Goal: Task Accomplishment & Management: Use online tool/utility

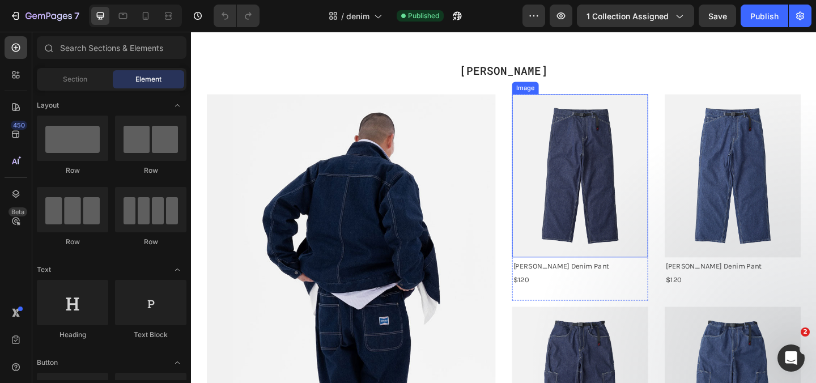
scroll to position [33, 0]
click at [573, 214] on img at bounding box center [614, 188] width 148 height 177
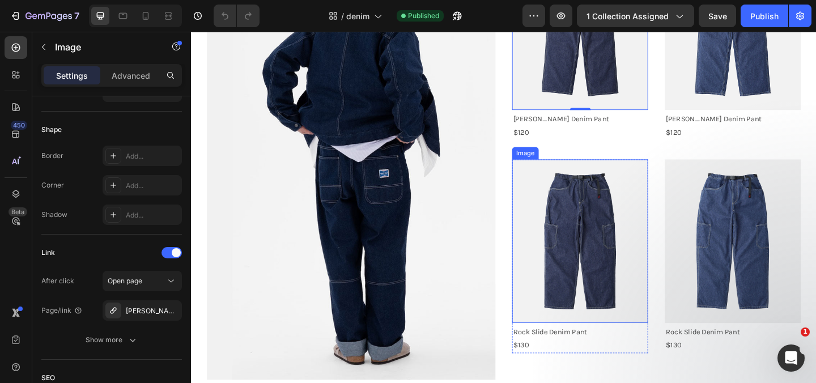
scroll to position [217, 0]
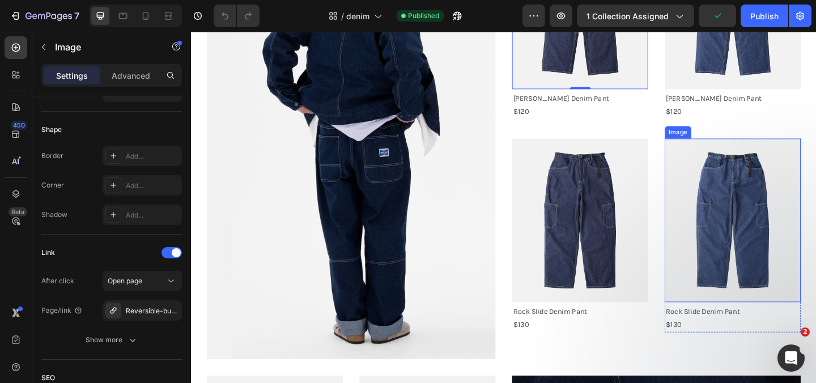
click at [807, 274] on img at bounding box center [780, 236] width 148 height 177
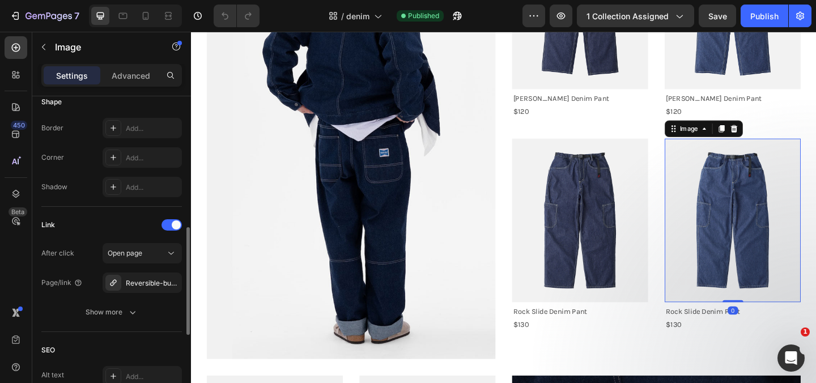
scroll to position [406, 0]
click at [146, 282] on div "Reversible-bucket-hat-leaf-camo" at bounding box center [142, 282] width 33 height 10
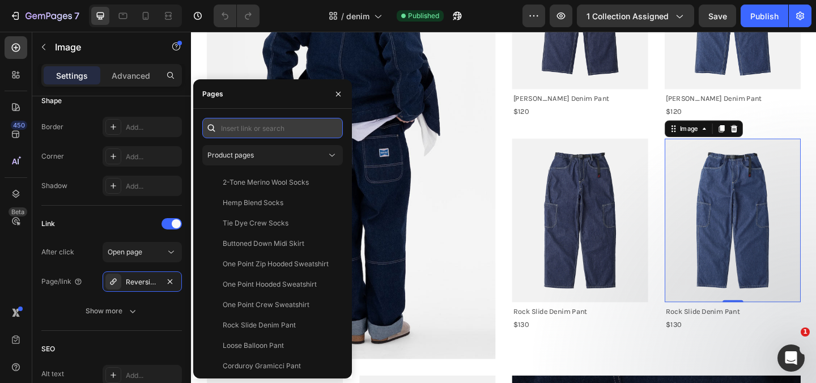
click at [238, 132] on input "text" at bounding box center [272, 128] width 141 height 20
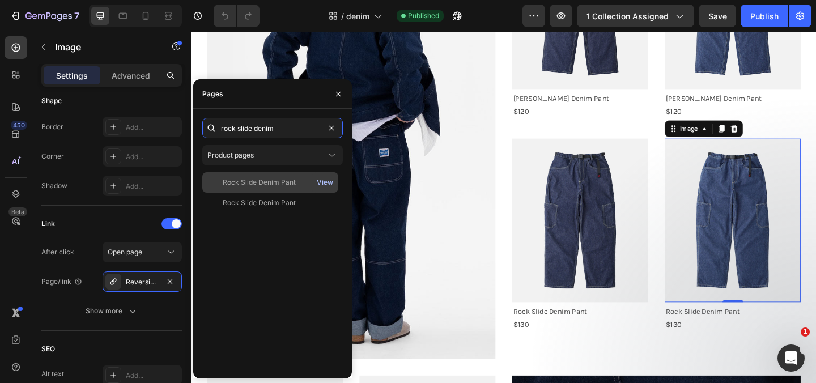
type input "rock slide denim"
click at [331, 183] on div "View" at bounding box center [325, 182] width 16 height 10
click at [276, 181] on div "Rock Slide Denim Pant" at bounding box center [259, 182] width 73 height 10
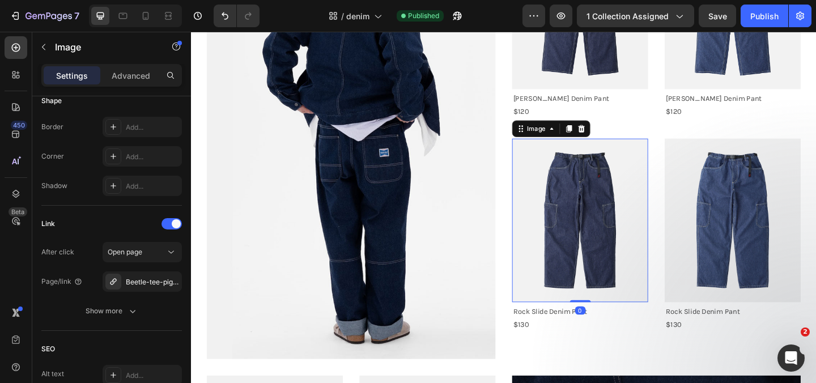
click at [620, 251] on img at bounding box center [614, 236] width 148 height 177
click at [152, 286] on div "Beetle-tee-pigment-dyed" at bounding box center [142, 282] width 33 height 10
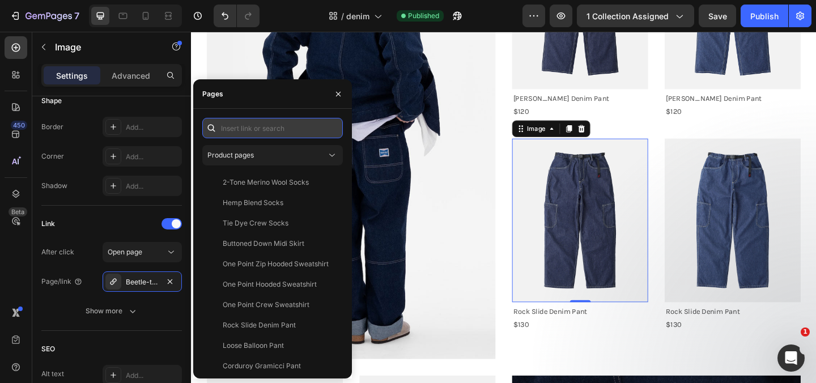
click at [251, 126] on input "text" at bounding box center [272, 128] width 141 height 20
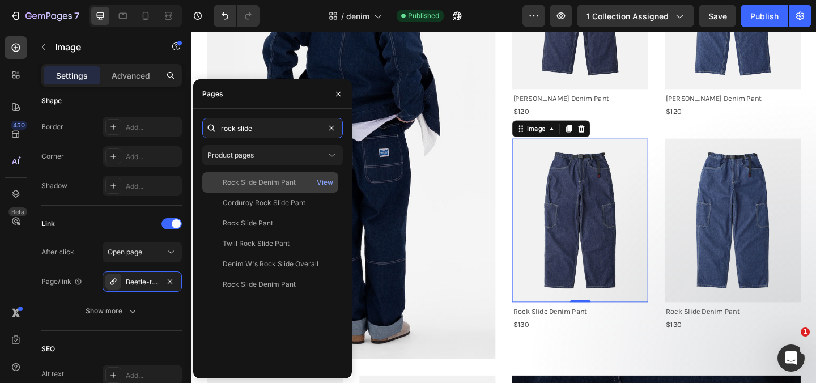
type input "rock slide"
click at [274, 184] on div "Rock Slide Denim Pant" at bounding box center [259, 182] width 73 height 10
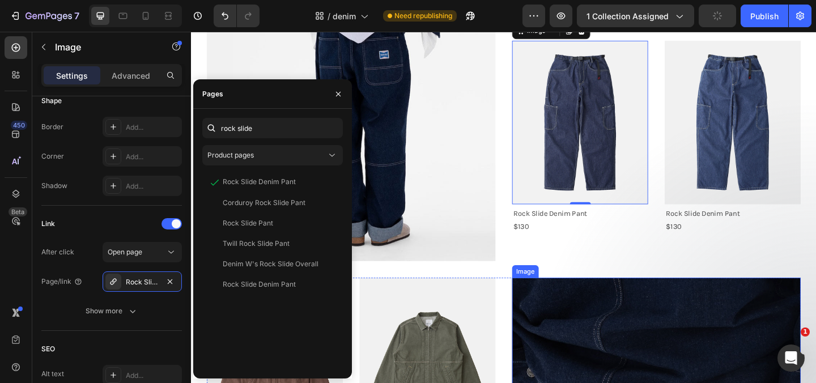
scroll to position [327, 0]
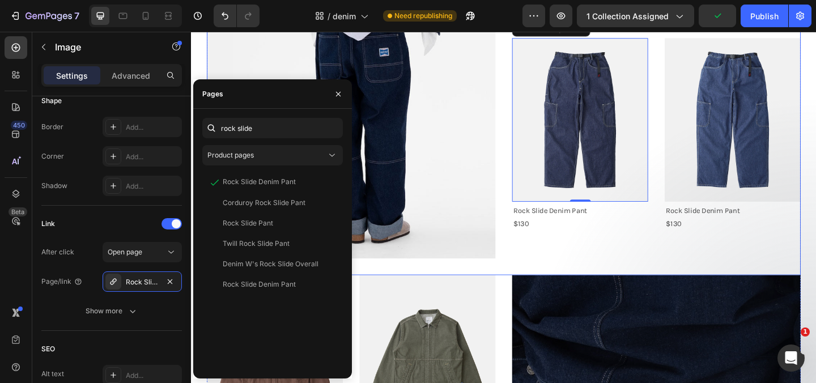
click at [609, 269] on div "Image [PERSON_NAME] Denim Pant Product Title $120 Text Block Title Line Product…" at bounding box center [697, 42] width 314 height 471
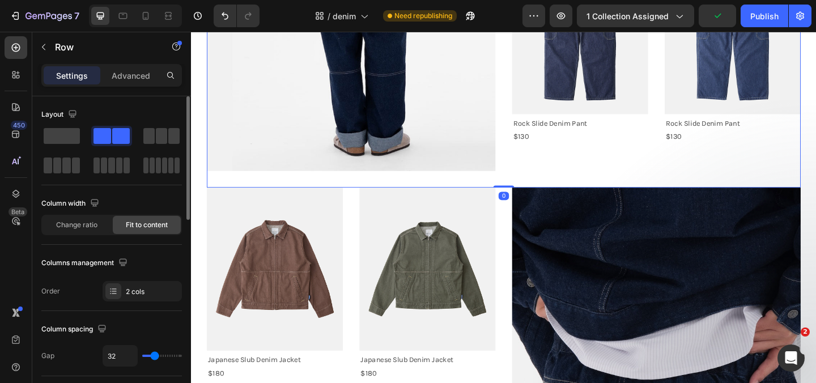
scroll to position [425, 0]
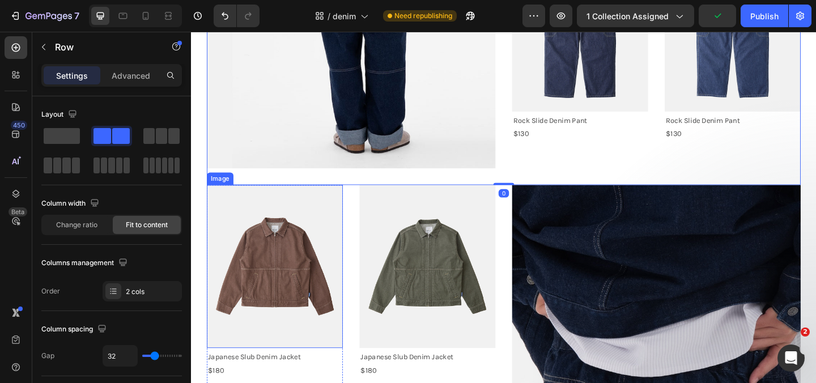
click at [295, 292] on img at bounding box center [282, 286] width 148 height 177
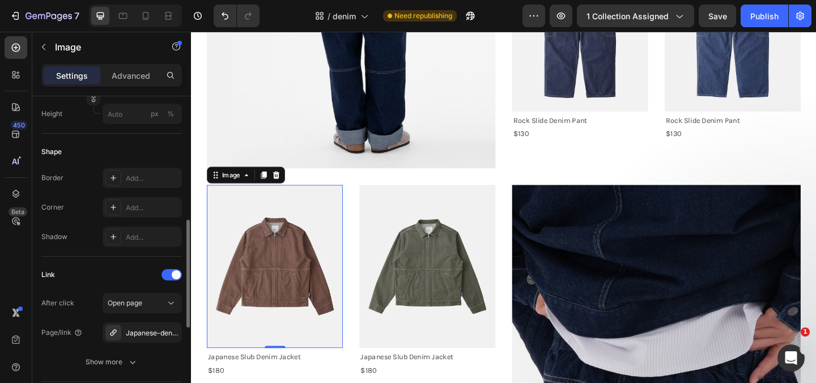
scroll to position [364, 0]
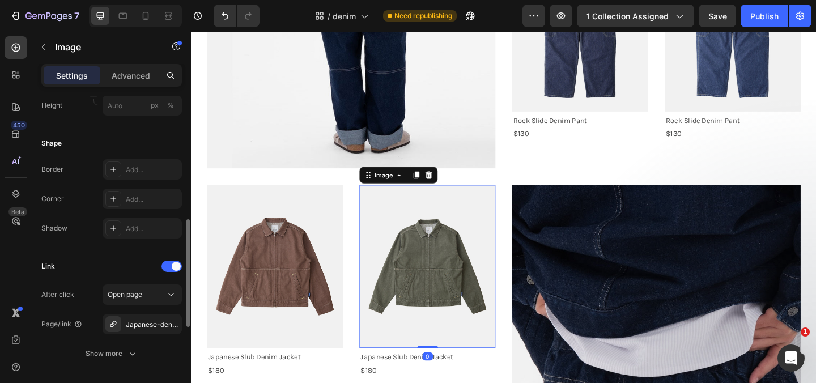
click at [450, 286] on img at bounding box center [448, 286] width 148 height 177
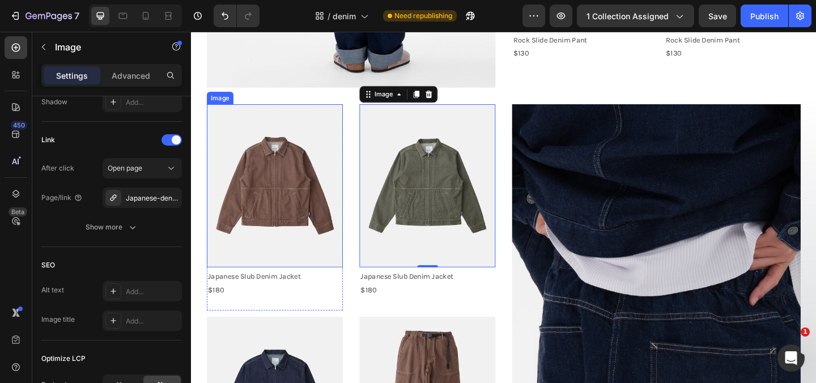
scroll to position [515, 0]
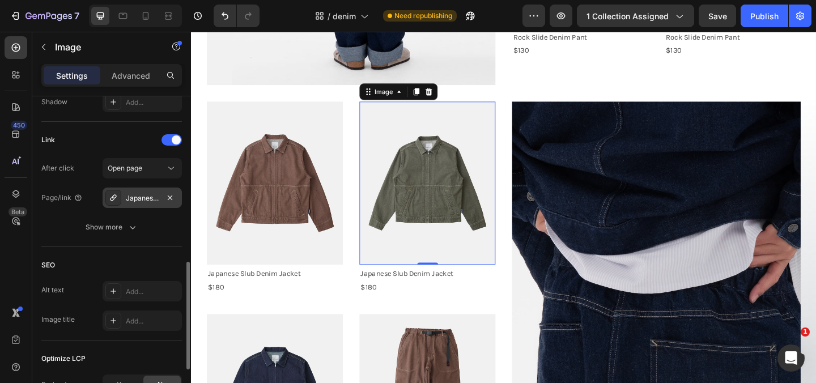
click at [137, 196] on div "Japanese-denim-gadget-pant" at bounding box center [142, 198] width 33 height 10
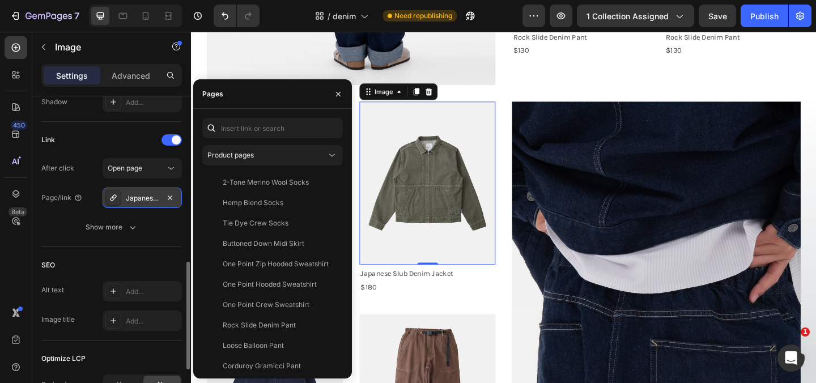
click at [118, 201] on div at bounding box center [113, 198] width 16 height 16
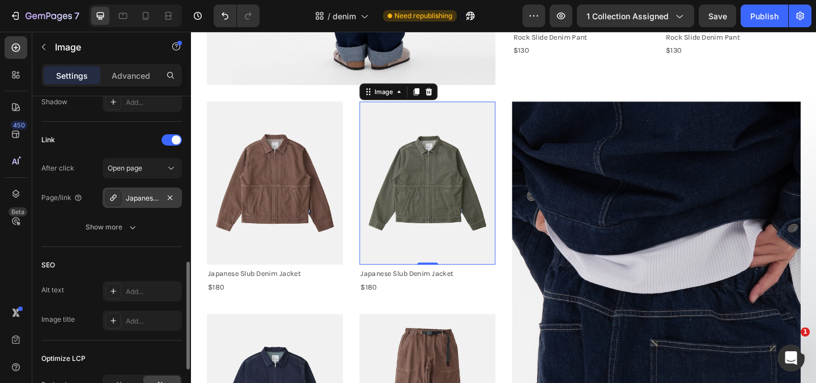
click at [147, 193] on div "Japanese-denim-gadget-pant" at bounding box center [142, 198] width 33 height 10
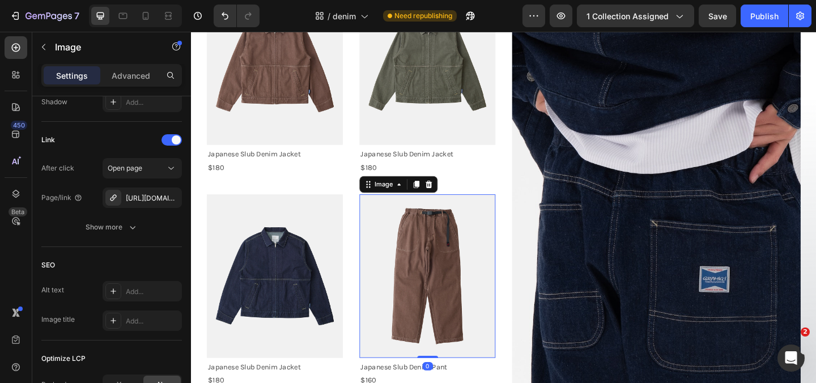
scroll to position [658, 0]
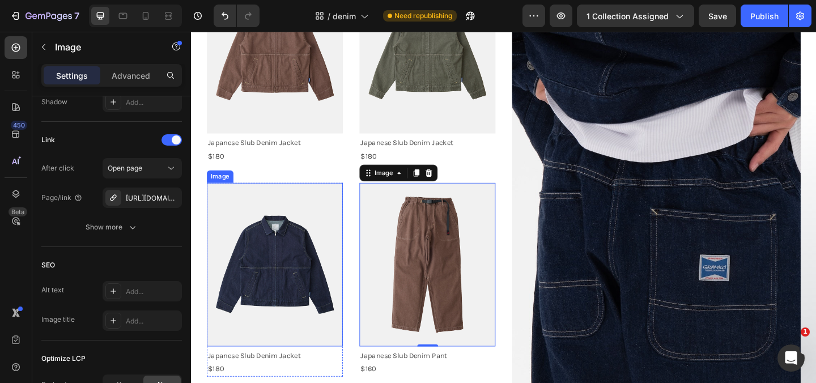
click at [279, 273] on img at bounding box center [282, 284] width 148 height 177
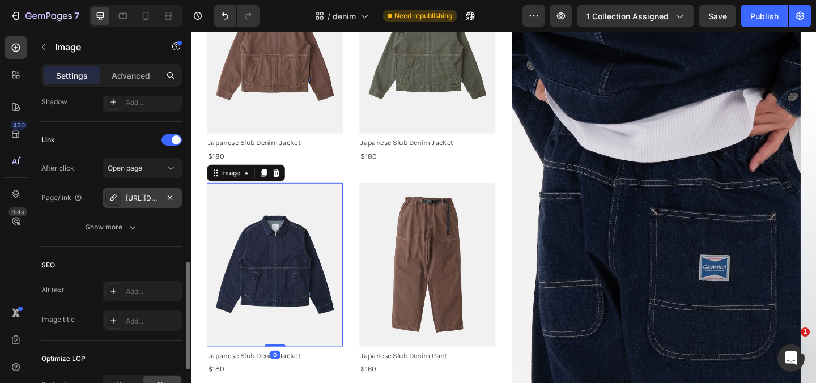
click at [149, 201] on div "[URL][DOMAIN_NAME]" at bounding box center [142, 198] width 33 height 10
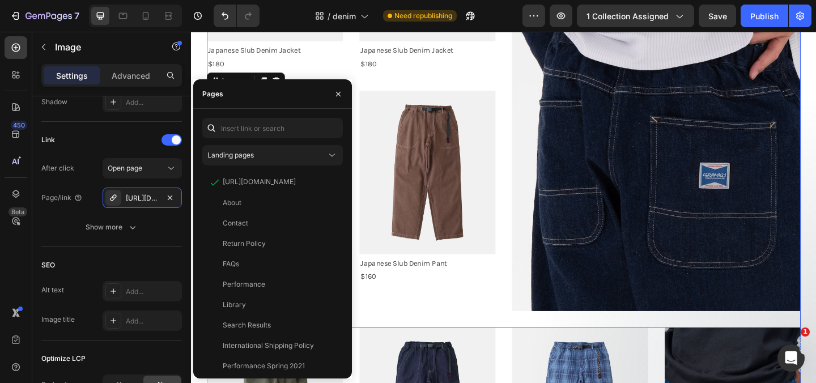
scroll to position [759, 0]
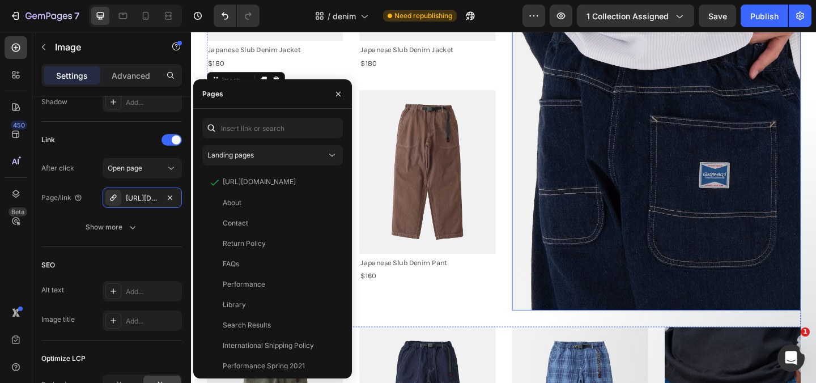
click at [651, 209] on img at bounding box center [697, 99] width 314 height 471
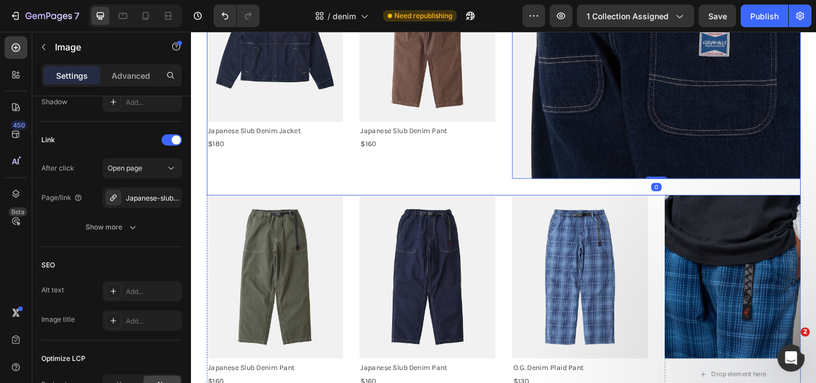
scroll to position [904, 0]
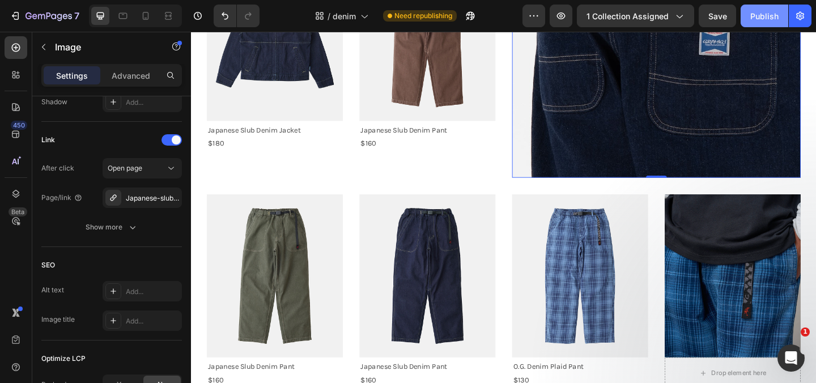
click at [766, 14] on div "Publish" at bounding box center [765, 16] width 28 height 12
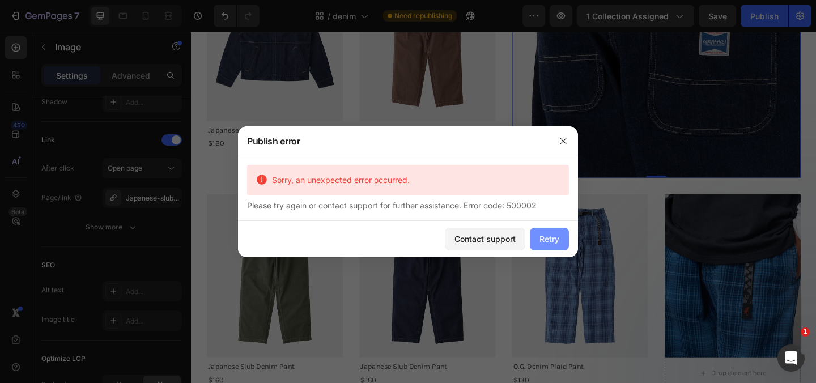
click at [553, 240] on div "Retry" at bounding box center [550, 239] width 20 height 12
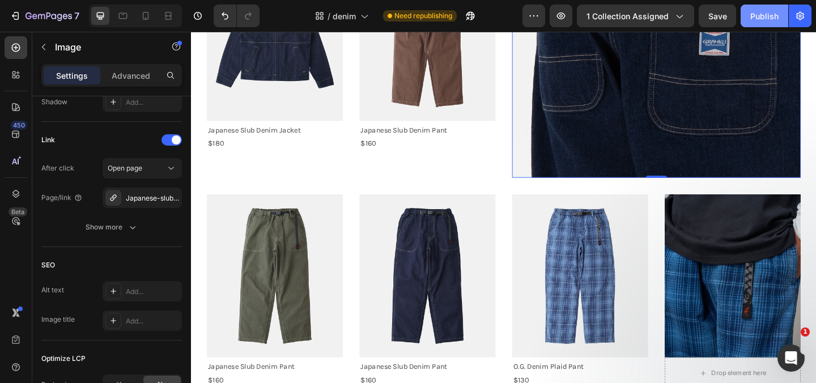
click at [764, 20] on div "Publish" at bounding box center [765, 16] width 28 height 12
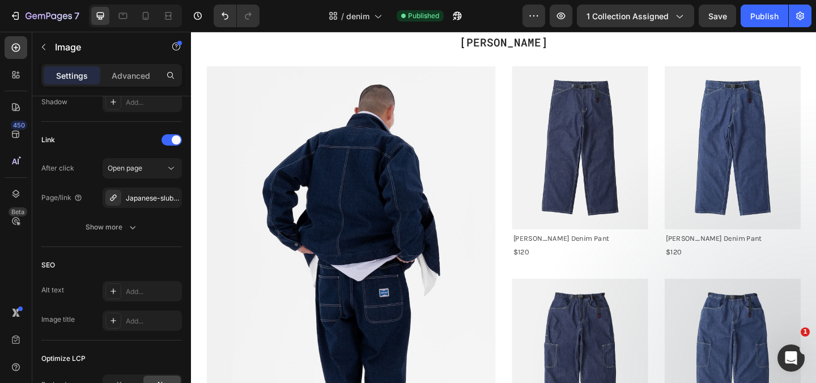
scroll to position [61, 0]
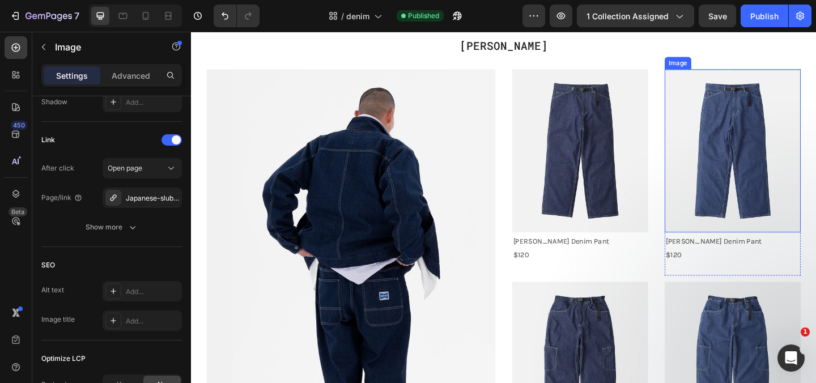
click at [801, 156] on img at bounding box center [780, 161] width 148 height 177
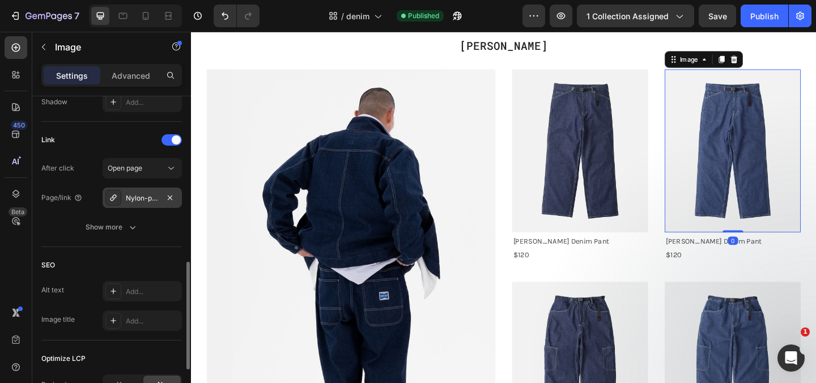
click at [136, 195] on div "Nylon-packable-g-short-leaf-camo" at bounding box center [142, 198] width 33 height 10
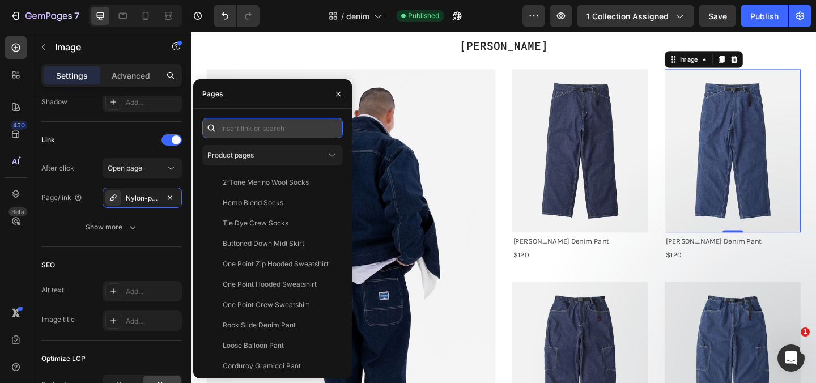
click at [232, 131] on input "text" at bounding box center [272, 128] width 141 height 20
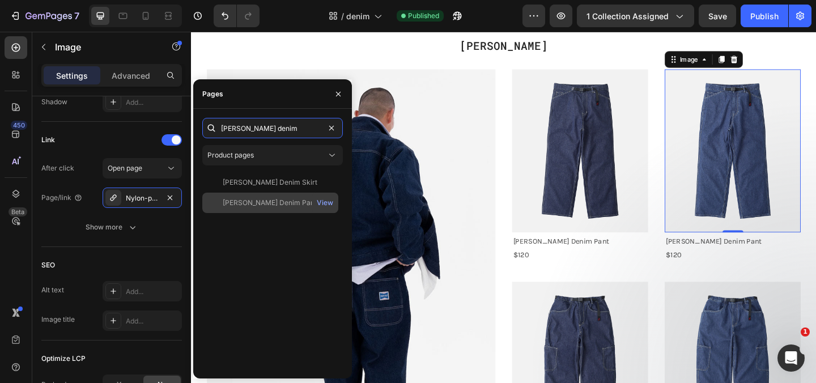
type input "[PERSON_NAME] denim"
click at [251, 207] on div "[PERSON_NAME] Denim Pant" at bounding box center [270, 203] width 94 height 10
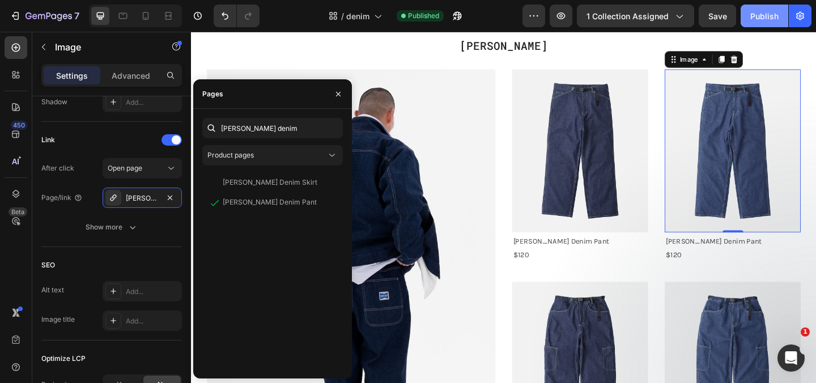
click at [761, 18] on div "Publish" at bounding box center [765, 16] width 28 height 12
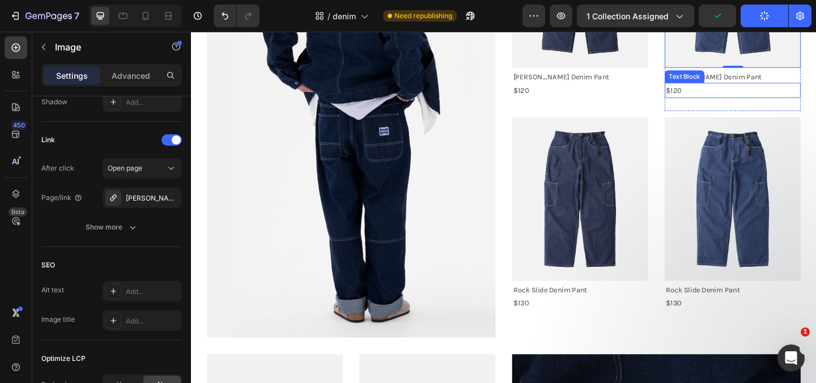
scroll to position [261, 0]
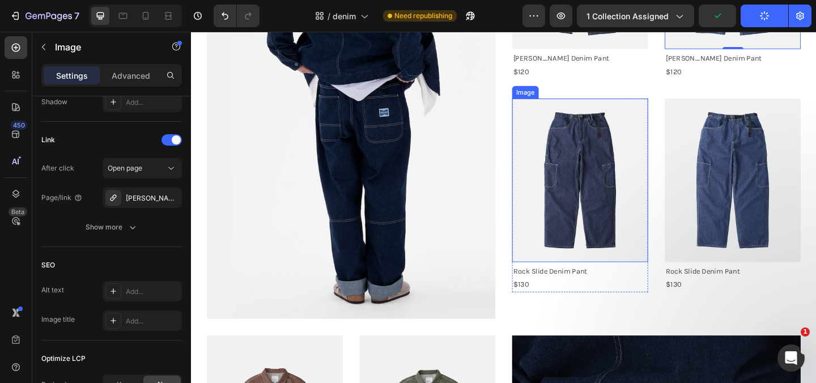
click at [613, 200] on img at bounding box center [614, 192] width 148 height 177
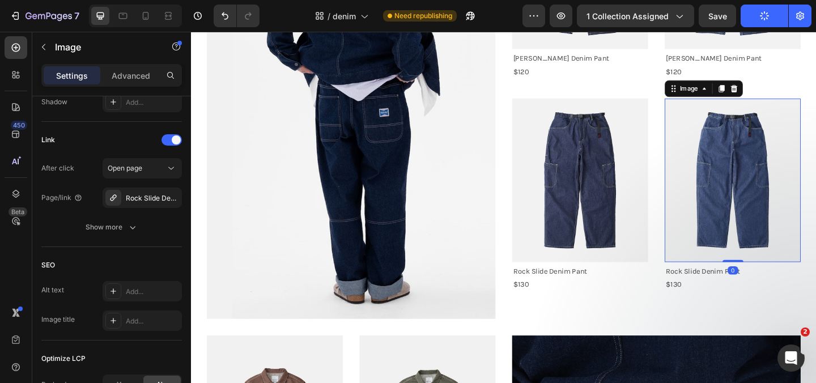
click at [765, 218] on img at bounding box center [780, 192] width 148 height 177
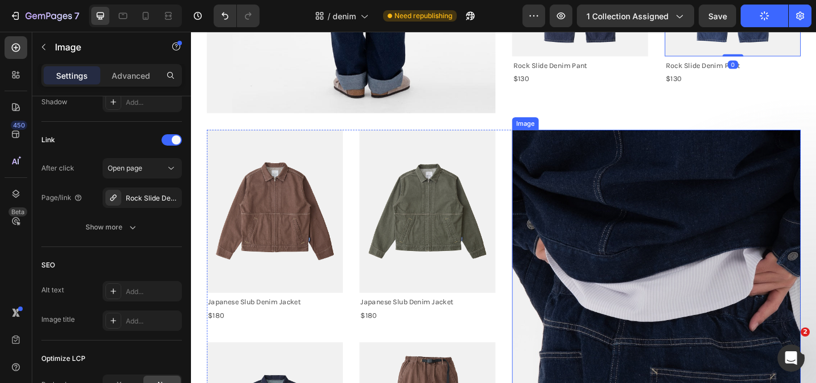
scroll to position [493, 0]
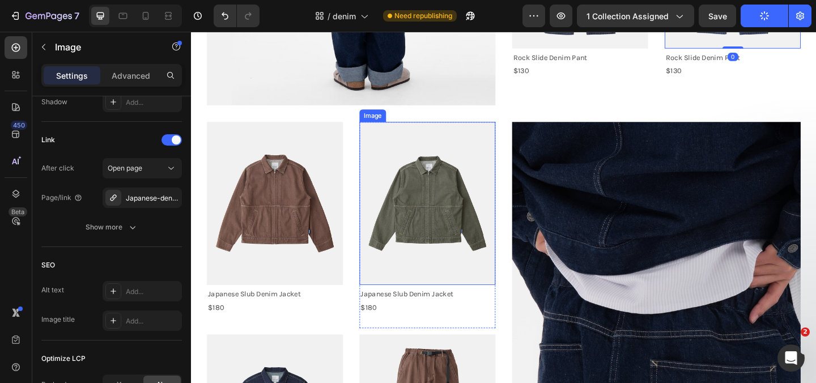
click at [434, 212] on img at bounding box center [448, 218] width 148 height 177
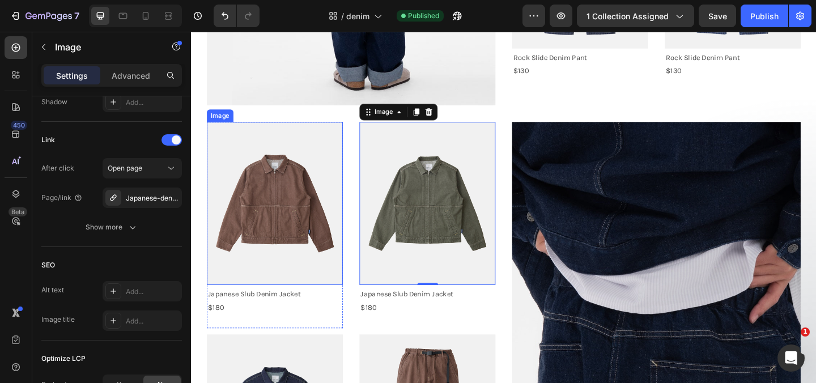
click at [254, 235] on img at bounding box center [282, 218] width 148 height 177
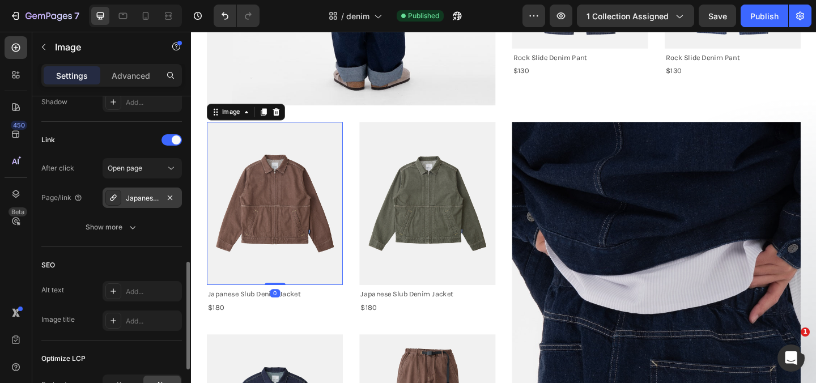
drag, startPoint x: 121, startPoint y: 194, endPoint x: 1, endPoint y: 180, distance: 121.0
click at [121, 194] on div at bounding box center [113, 198] width 16 height 16
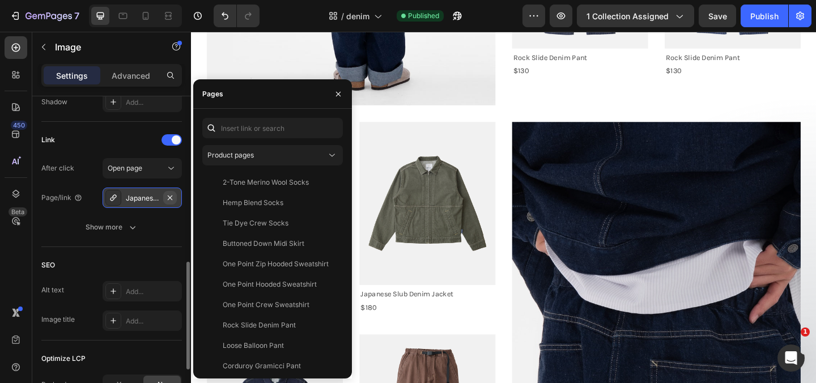
click at [171, 199] on icon "button" at bounding box center [170, 197] width 5 height 5
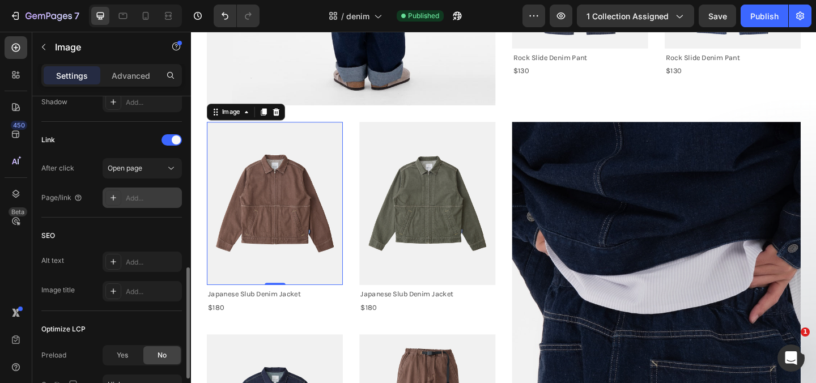
click at [151, 199] on div "Add..." at bounding box center [152, 198] width 53 height 10
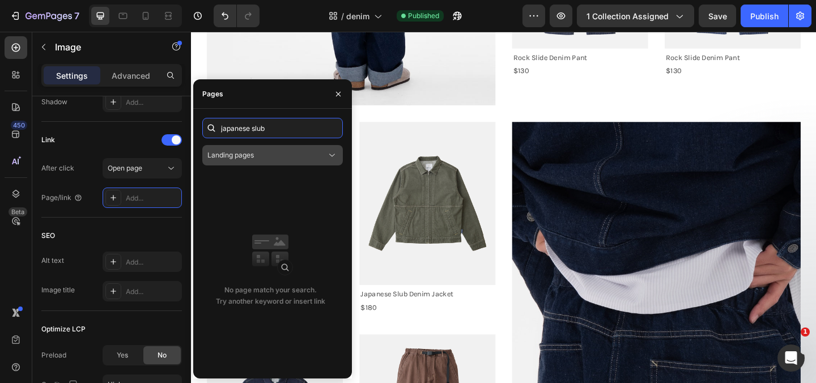
type input "japanese slub"
click at [259, 152] on div "Landing pages" at bounding box center [266, 155] width 119 height 10
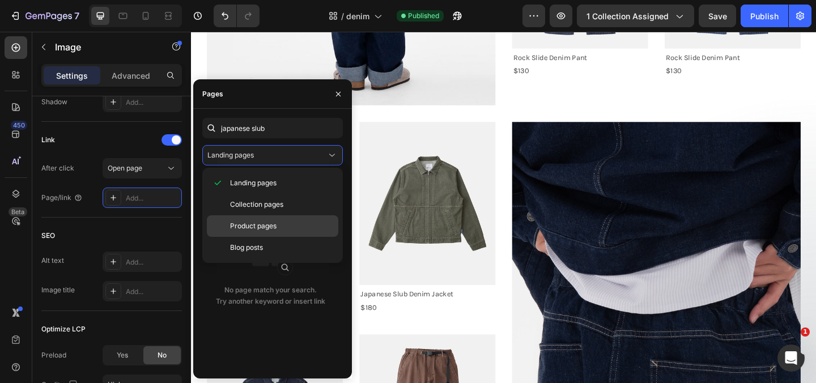
click at [262, 226] on span "Product pages" at bounding box center [253, 226] width 46 height 10
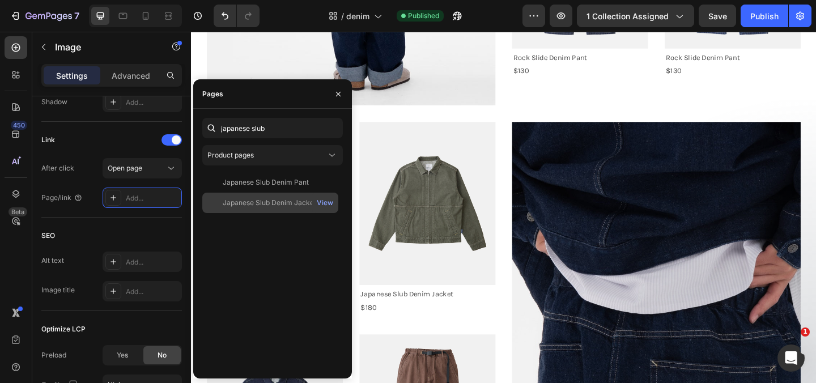
click at [303, 205] on div "Japanese Slub Denim Jacket" at bounding box center [270, 203] width 94 height 10
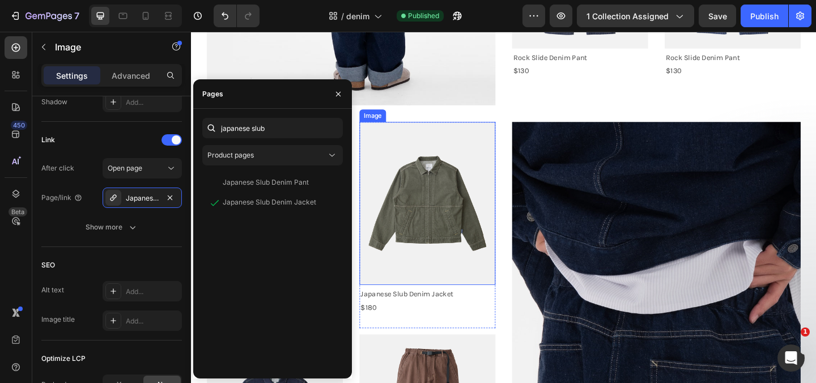
click at [433, 219] on img at bounding box center [448, 218] width 148 height 177
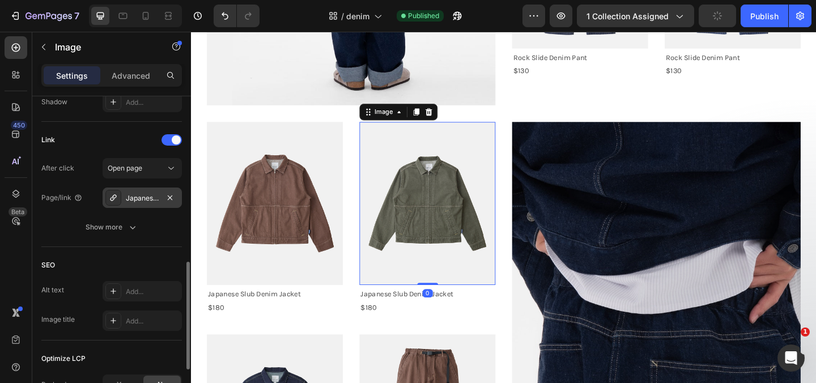
click at [139, 199] on div "Japanese-denim-gadget-pant" at bounding box center [142, 198] width 33 height 10
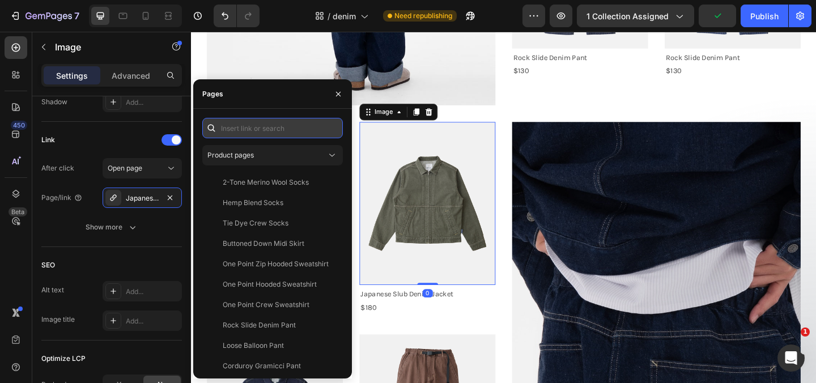
click at [235, 130] on input "text" at bounding box center [272, 128] width 141 height 20
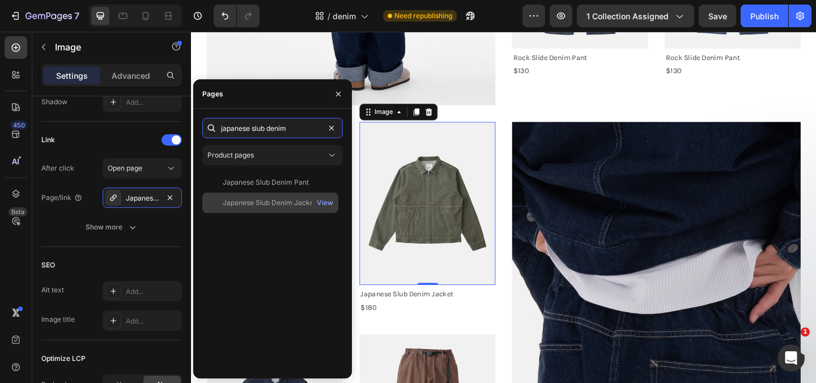
type input "japanese slub denim"
click at [245, 200] on div "Japanese Slub Denim Jacket" at bounding box center [270, 203] width 94 height 10
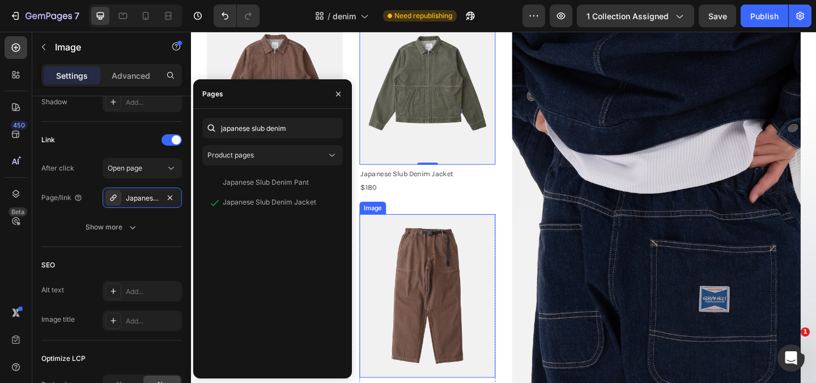
scroll to position [643, 0]
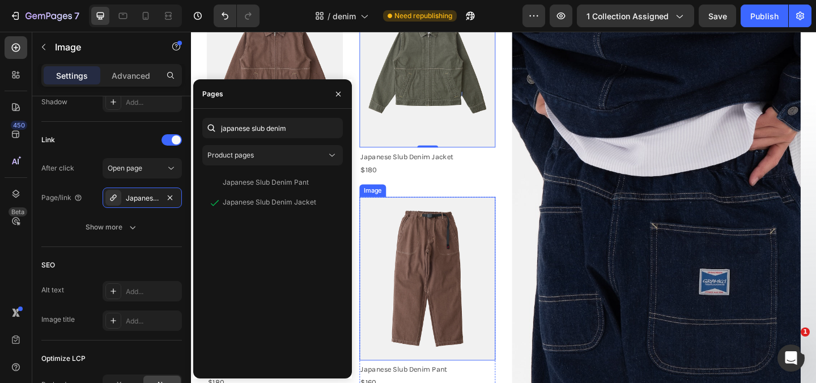
click at [455, 282] on img at bounding box center [448, 299] width 148 height 177
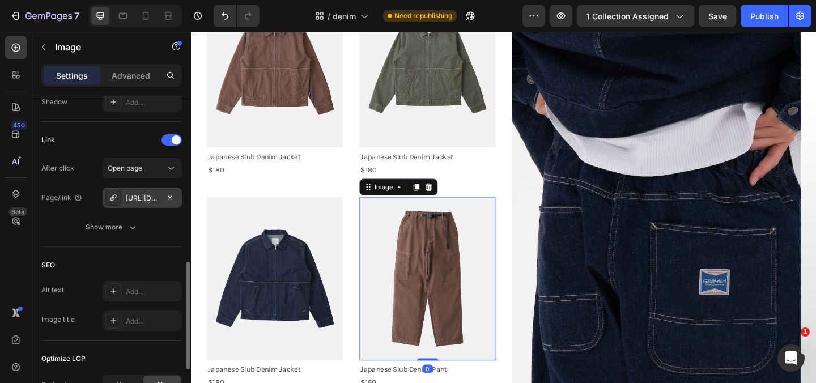
click at [134, 198] on div "[URL][DOMAIN_NAME]" at bounding box center [142, 198] width 33 height 10
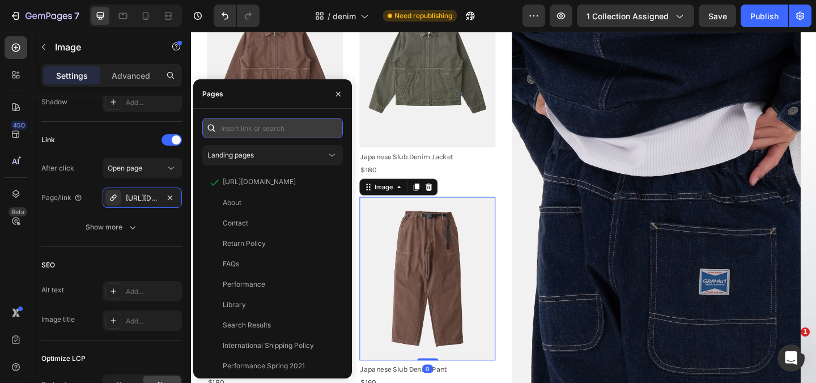
click at [246, 124] on input "text" at bounding box center [272, 128] width 141 height 20
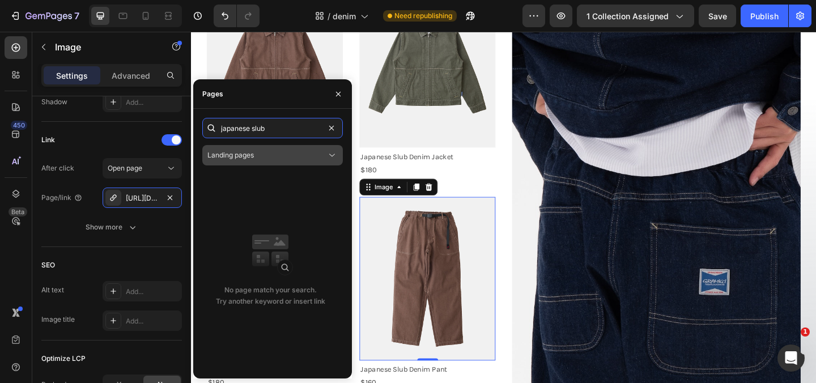
type input "japanese slub"
click at [307, 163] on button "Landing pages" at bounding box center [272, 155] width 141 height 20
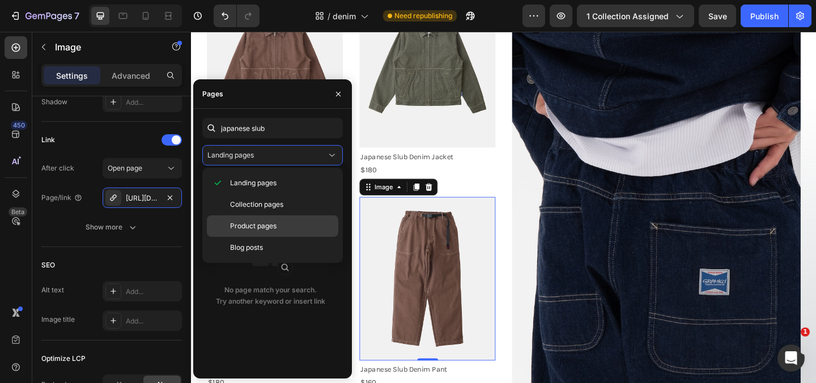
click at [268, 221] on span "Product pages" at bounding box center [253, 226] width 46 height 10
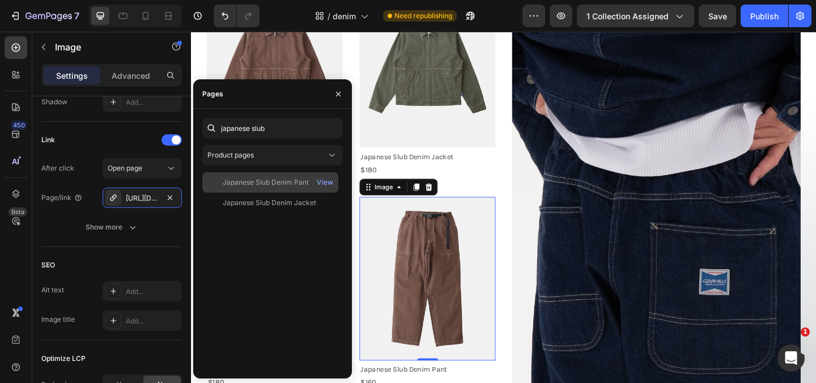
click at [282, 181] on div "Japanese Slub Denim Pant" at bounding box center [266, 182] width 86 height 10
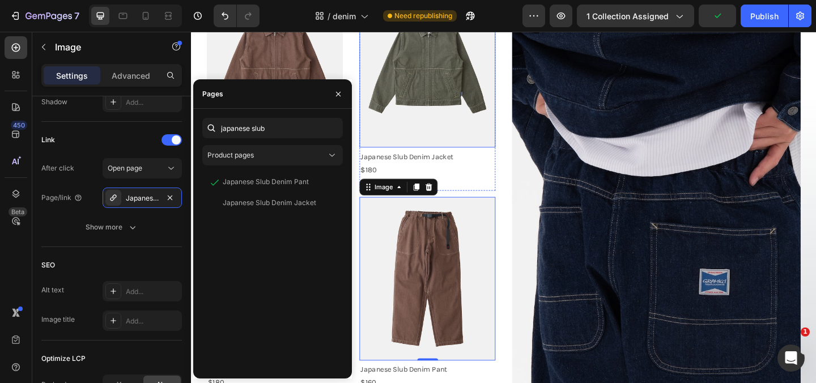
click at [451, 125] on img at bounding box center [448, 68] width 148 height 177
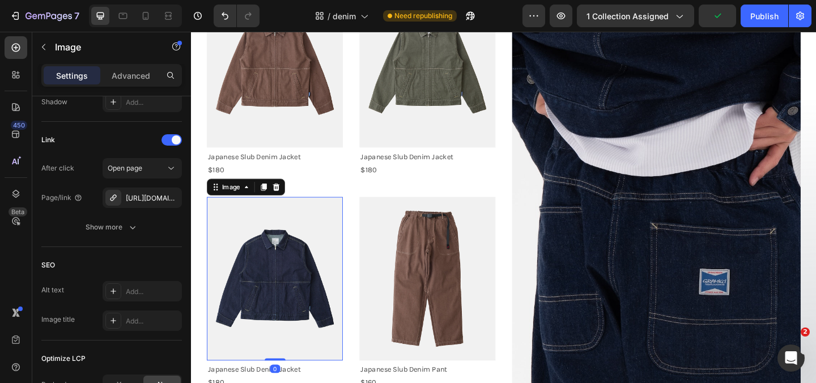
click at [302, 260] on img at bounding box center [282, 299] width 148 height 177
click at [158, 198] on div "[URL][DOMAIN_NAME]" at bounding box center [142, 198] width 33 height 10
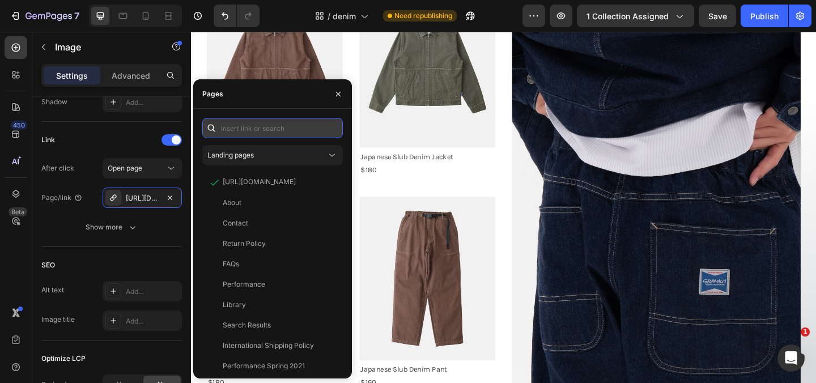
click at [238, 128] on input "text" at bounding box center [272, 128] width 141 height 20
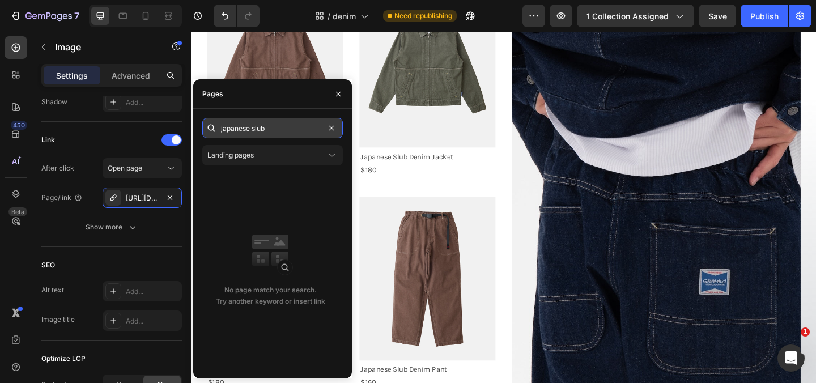
click at [277, 127] on input "japanese slub" at bounding box center [272, 128] width 141 height 20
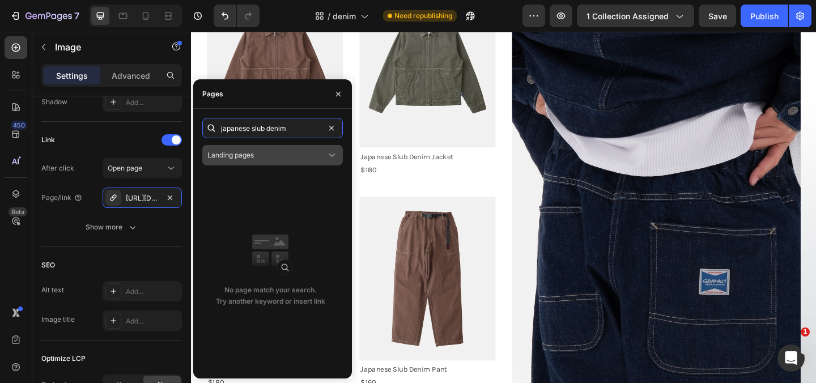
type input "japanese slub denim"
click at [261, 159] on div "Landing pages" at bounding box center [266, 155] width 119 height 10
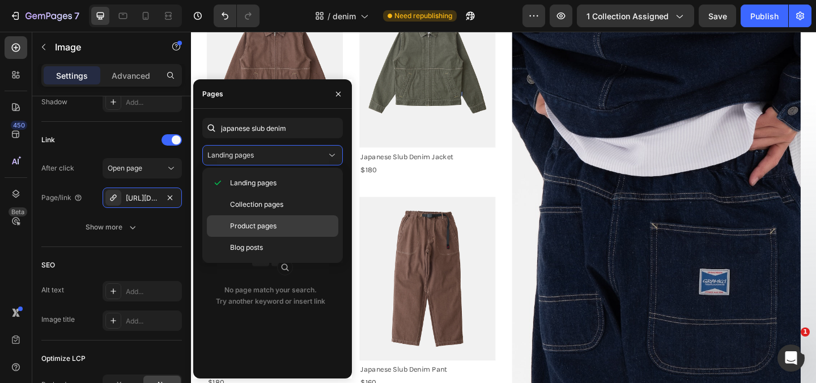
click at [262, 223] on span "Product pages" at bounding box center [253, 226] width 46 height 10
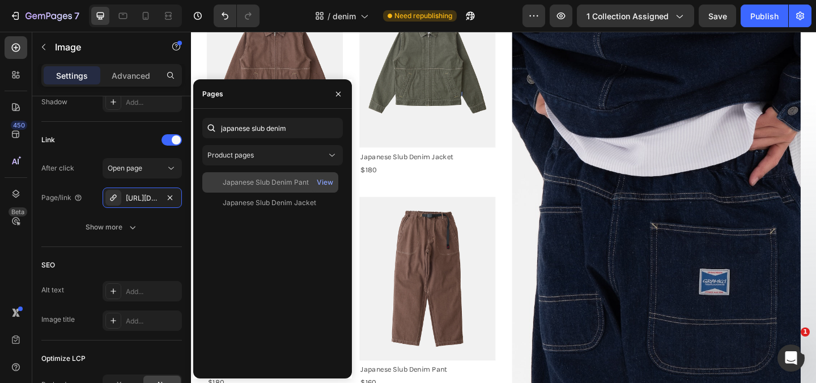
click at [265, 184] on div "Japanese Slub Denim Pant" at bounding box center [266, 182] width 86 height 10
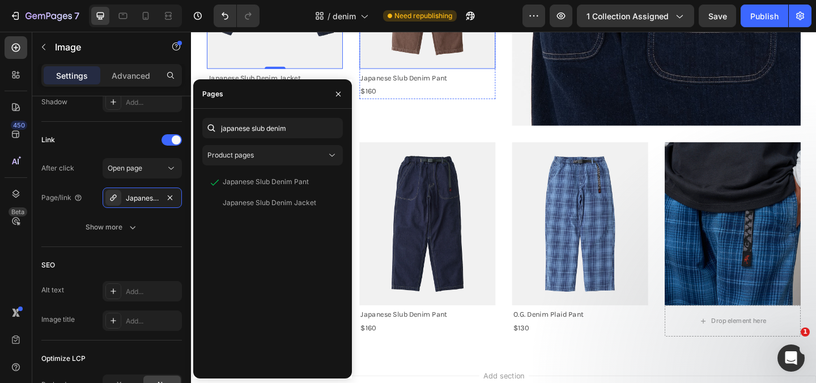
scroll to position [969, 0]
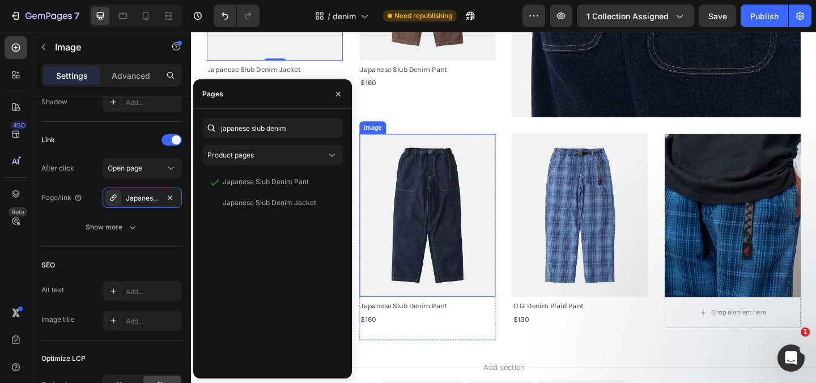
click at [448, 236] on img at bounding box center [448, 231] width 148 height 177
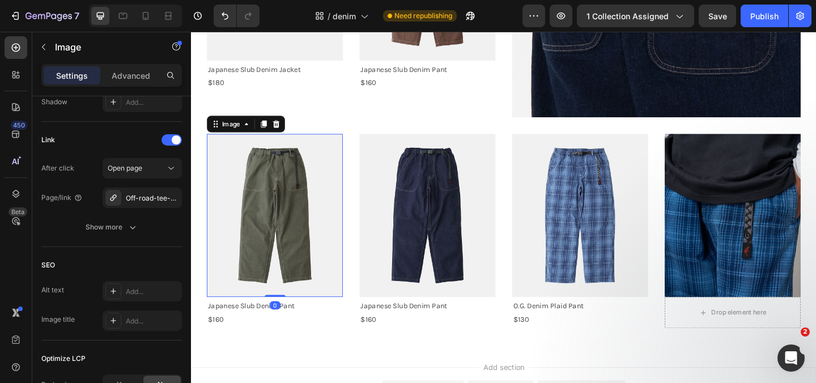
click at [282, 227] on img at bounding box center [282, 231] width 148 height 177
click at [137, 192] on div "Off-road-tee-pigment-dyed" at bounding box center [142, 198] width 79 height 20
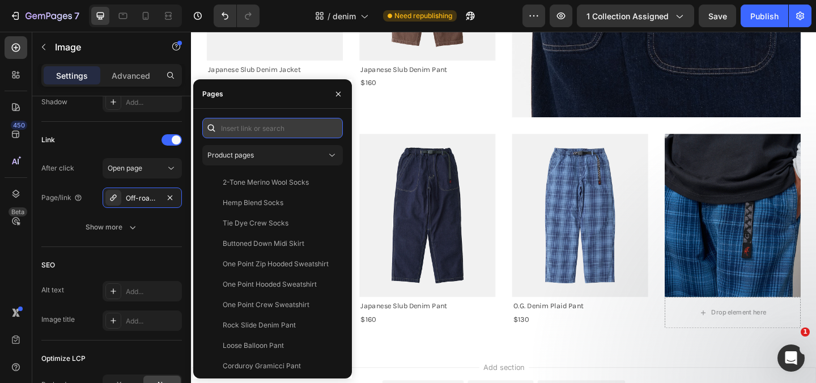
click at [231, 128] on input "text" at bounding box center [272, 128] width 141 height 20
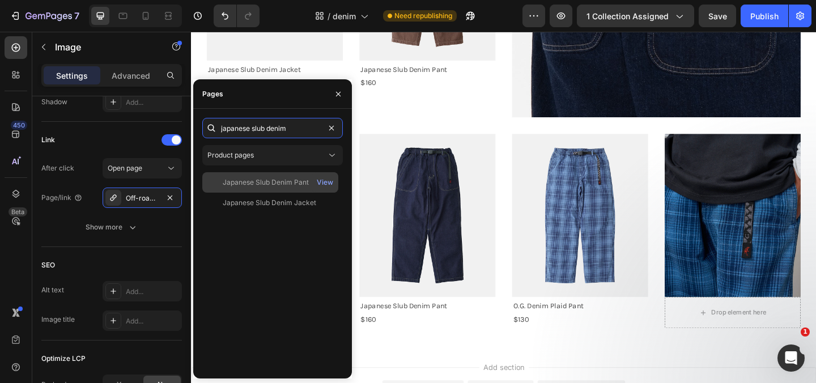
type input "japanese slub denim"
click at [273, 183] on div "Japanese Slub Denim Pant" at bounding box center [266, 182] width 86 height 10
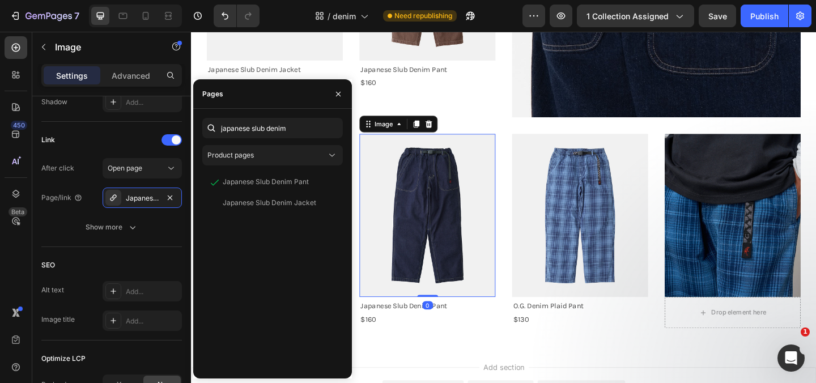
click at [431, 201] on img at bounding box center [448, 231] width 148 height 177
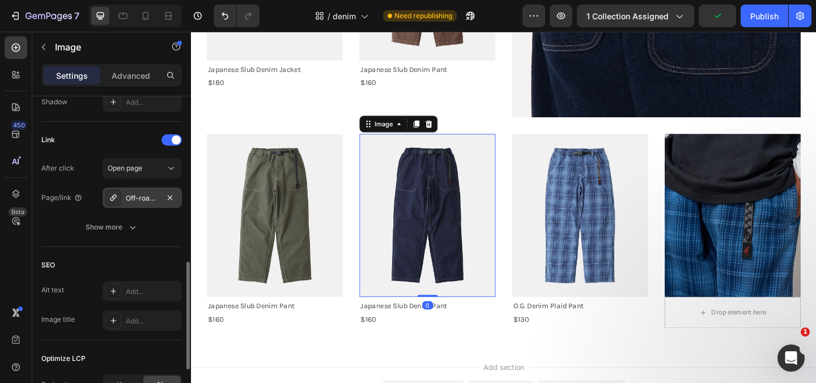
click at [145, 190] on div "Off-road-tee-pigment-dyed" at bounding box center [142, 198] width 79 height 20
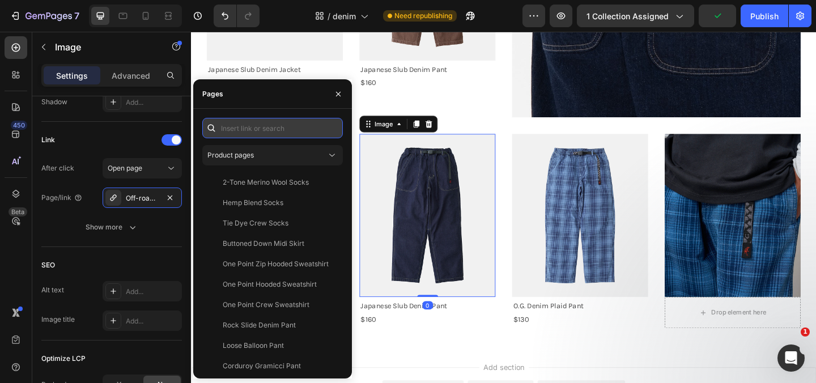
click at [239, 130] on input "text" at bounding box center [272, 128] width 141 height 20
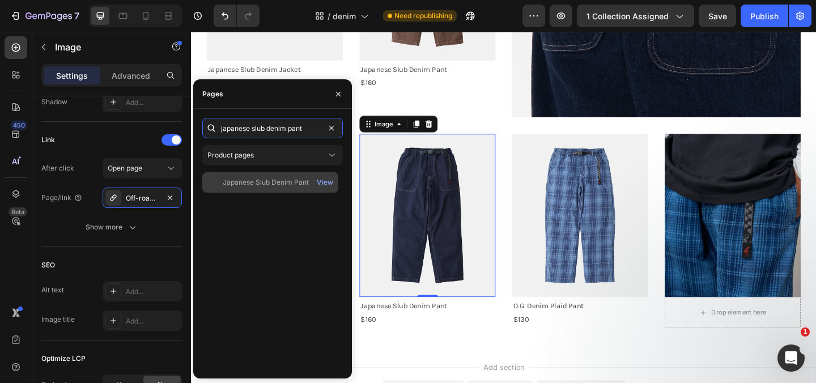
type input "japanese slub denim pant"
click at [262, 183] on div "Japanese Slub Denim Pant" at bounding box center [266, 182] width 86 height 10
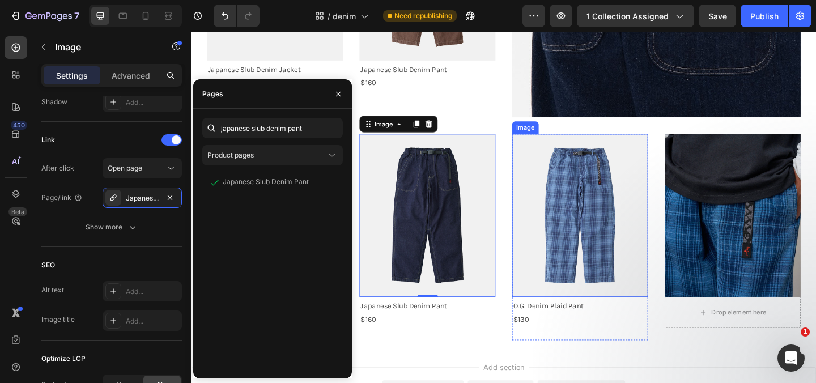
click at [582, 247] on img at bounding box center [614, 231] width 148 height 177
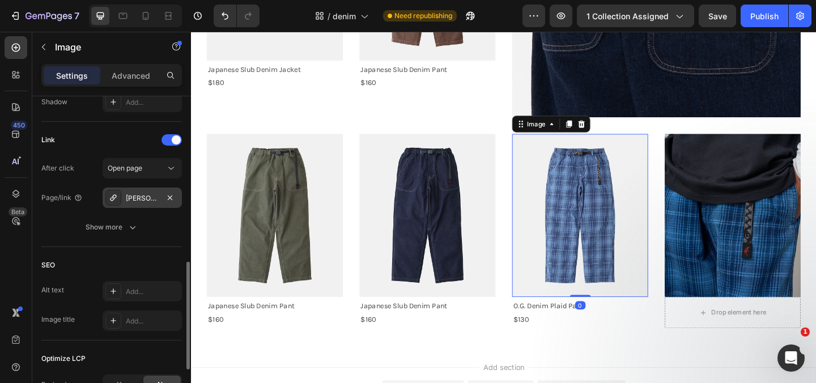
click at [142, 194] on div "[PERSON_NAME]-jacket" at bounding box center [142, 198] width 33 height 10
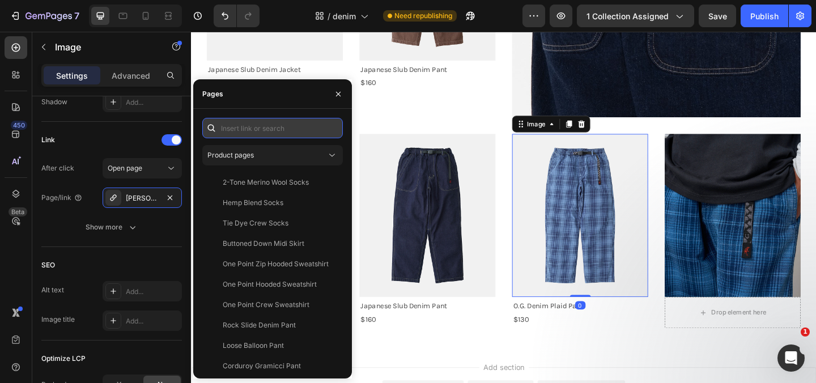
click at [255, 128] on input "text" at bounding box center [272, 128] width 141 height 20
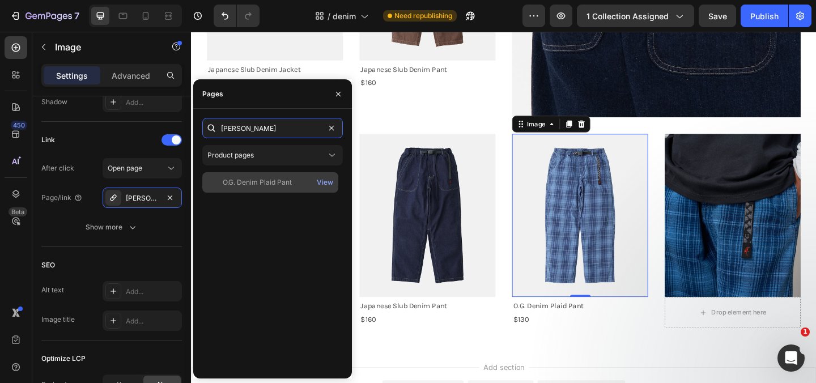
type input "[PERSON_NAME]"
click at [249, 187] on div "O.G. Denim Plaid Pant" at bounding box center [257, 182] width 69 height 10
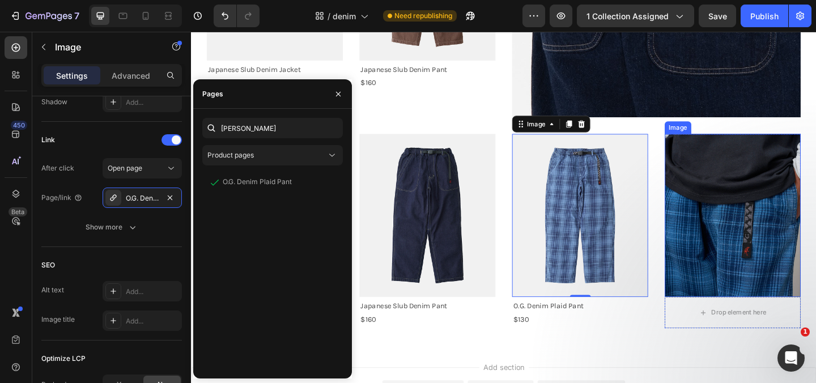
click at [794, 242] on img at bounding box center [780, 231] width 148 height 177
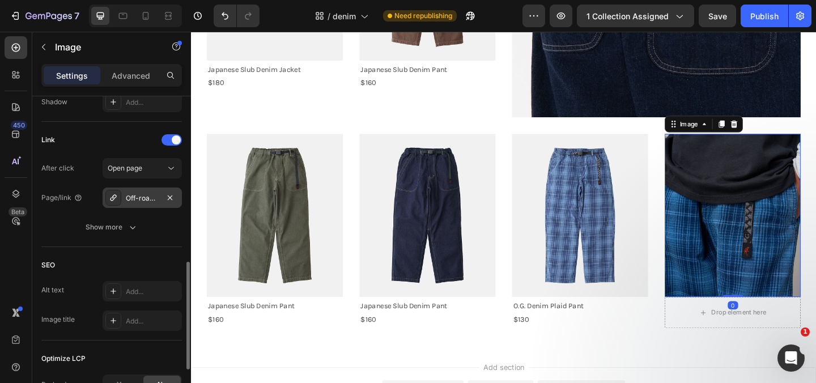
click at [157, 198] on div "Off-road-tee-pigment-dyed" at bounding box center [142, 198] width 33 height 10
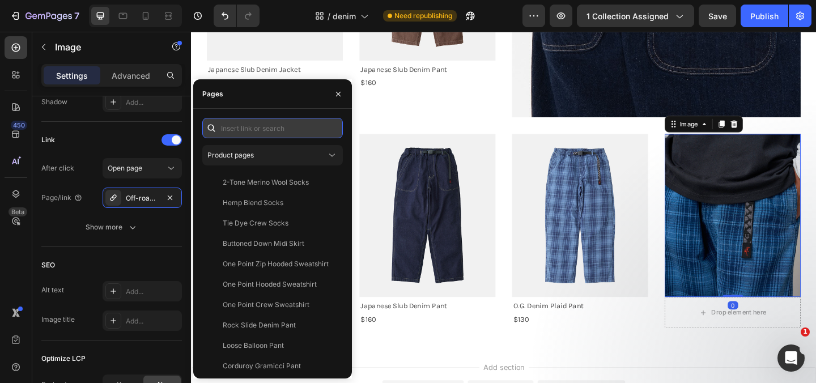
click at [236, 128] on input "text" at bounding box center [272, 128] width 141 height 20
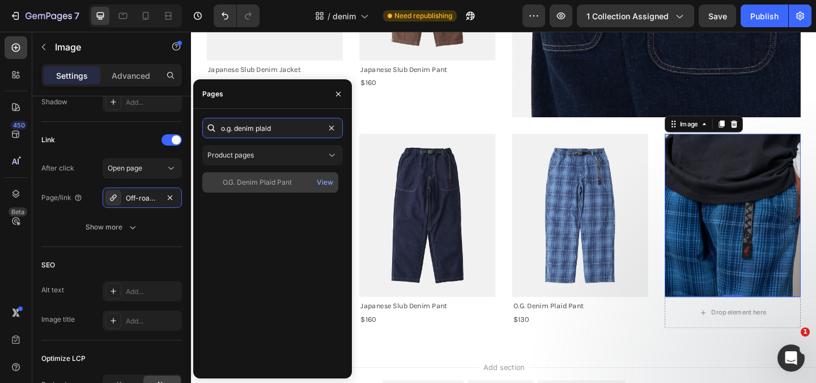
type input "o.g. denim plaid"
click at [263, 185] on div "O.G. Denim Plaid Pant" at bounding box center [257, 182] width 69 height 10
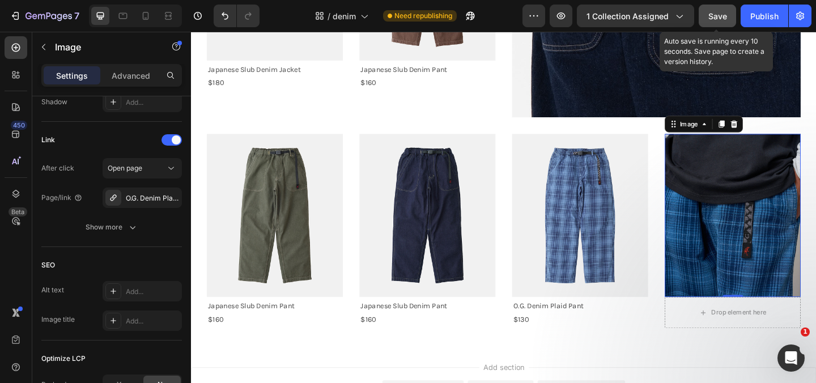
click at [724, 14] on span "Save" at bounding box center [718, 16] width 19 height 10
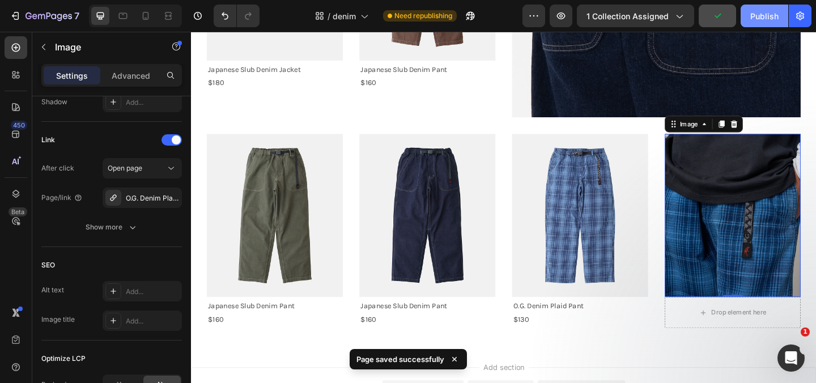
drag, startPoint x: 768, startPoint y: 16, endPoint x: 612, endPoint y: 54, distance: 161.0
click at [768, 16] on div "Publish" at bounding box center [765, 16] width 28 height 12
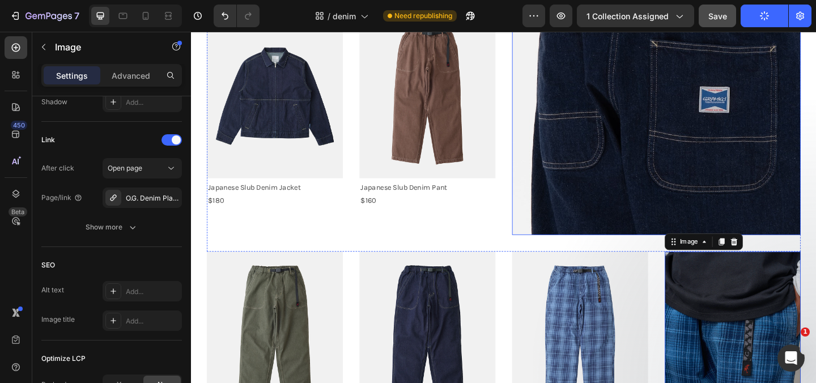
scroll to position [844, 0]
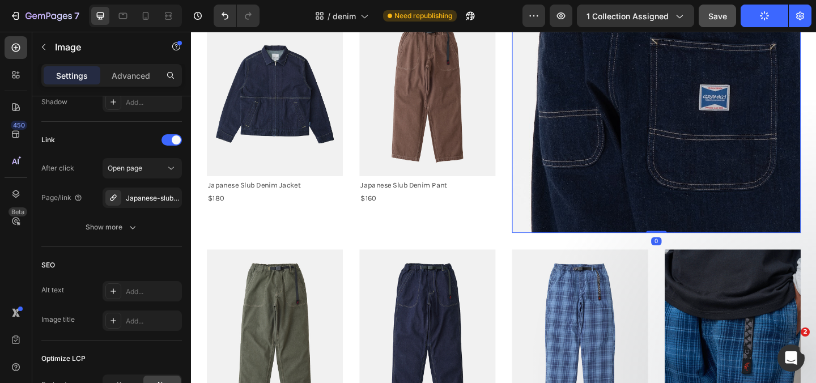
click at [738, 154] on img at bounding box center [697, 14] width 314 height 471
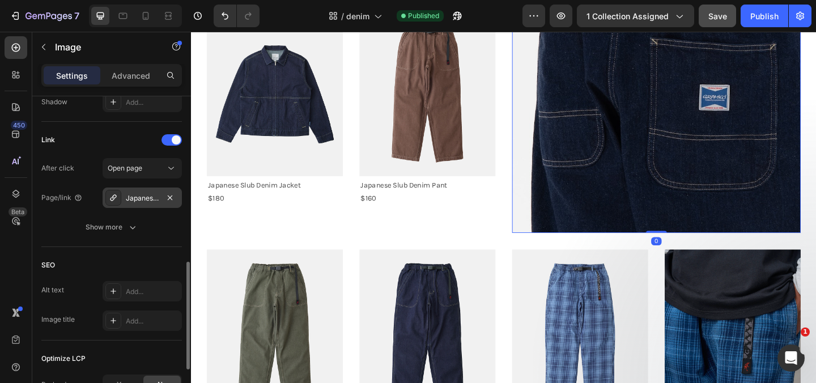
click at [133, 202] on div "Japanese-slub-denim-pant" at bounding box center [142, 198] width 33 height 10
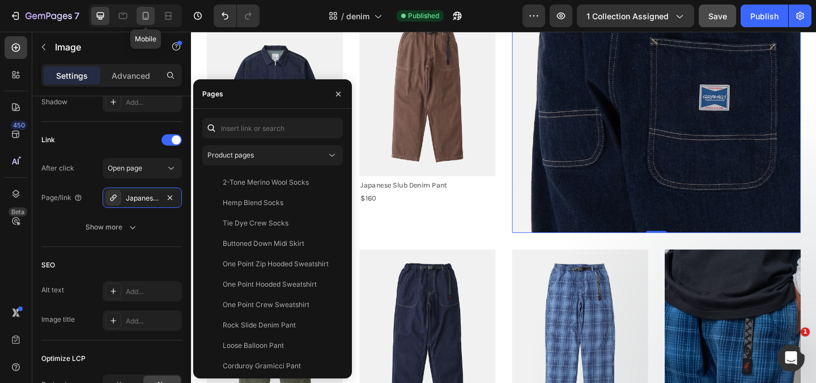
click at [143, 15] on icon at bounding box center [146, 16] width 6 height 8
type input "[URL][DOMAIN_NAME]"
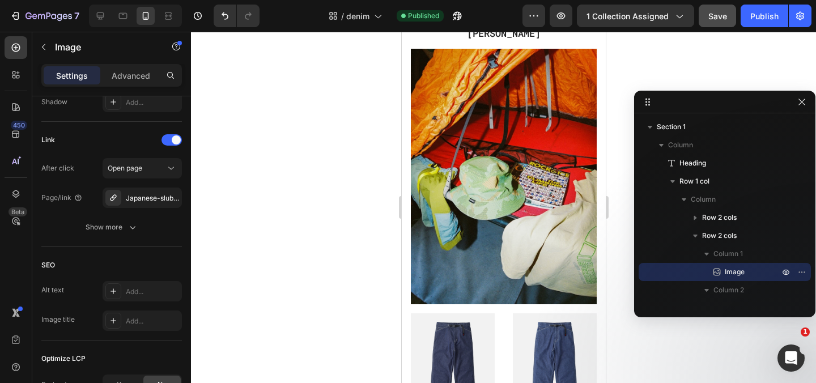
scroll to position [43, 0]
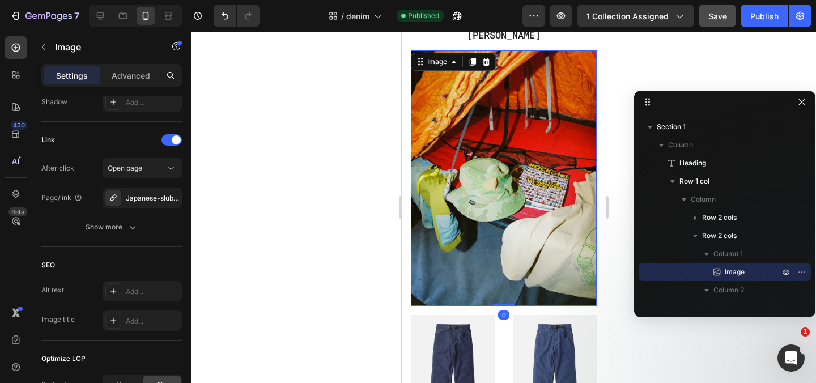
click at [509, 147] on img at bounding box center [503, 178] width 186 height 256
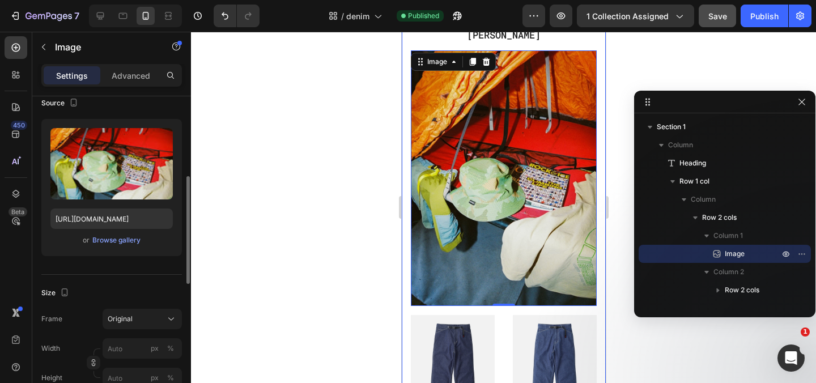
scroll to position [0, 0]
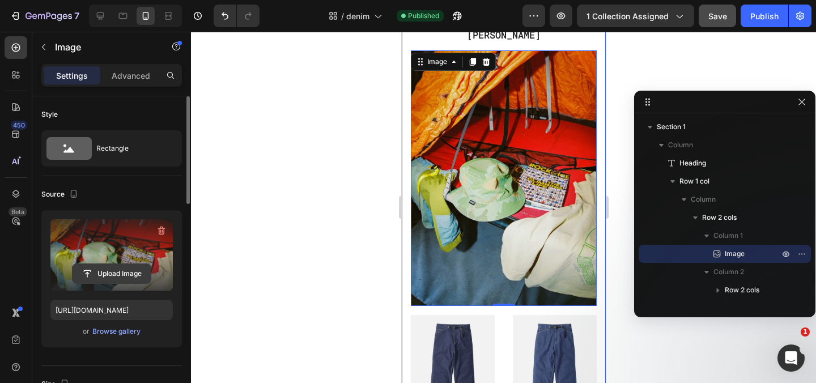
click at [120, 269] on input "file" at bounding box center [112, 273] width 78 height 19
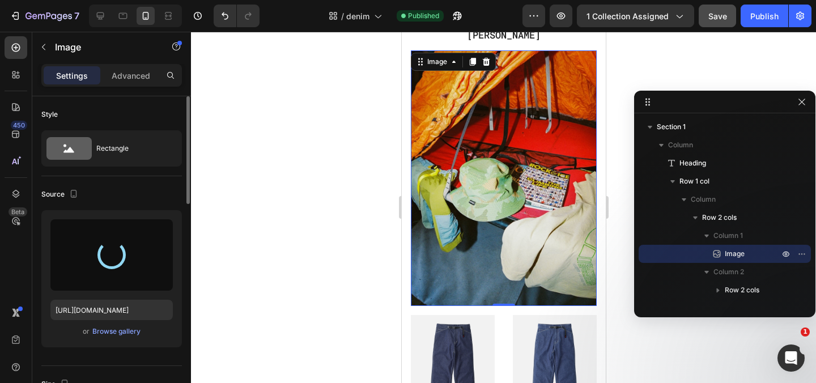
type input "[URL][DOMAIN_NAME]"
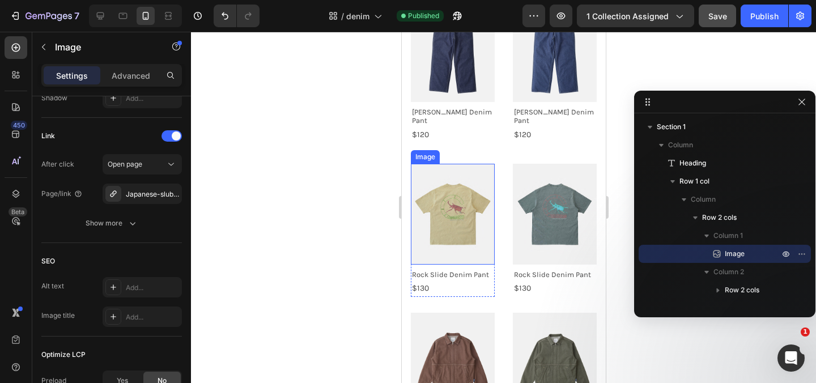
scroll to position [383, 0]
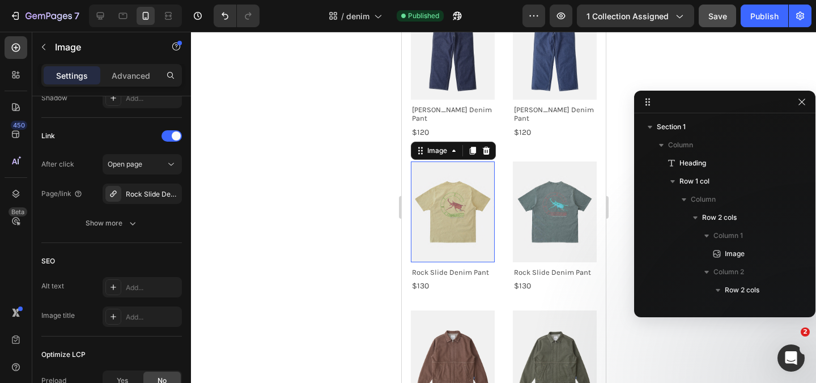
click at [456, 205] on img at bounding box center [452, 212] width 84 height 101
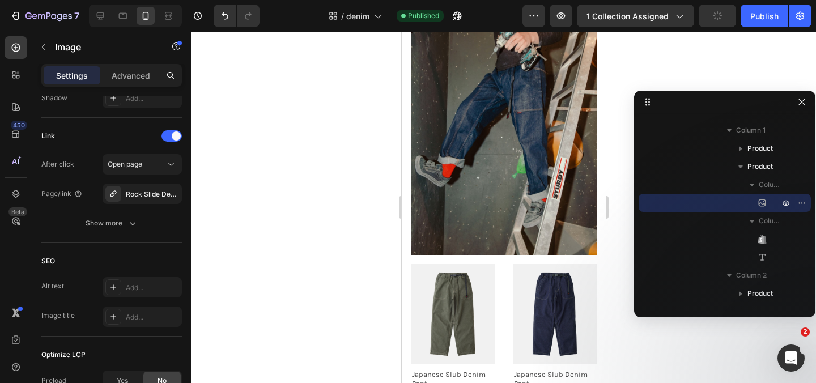
scroll to position [1009, 0]
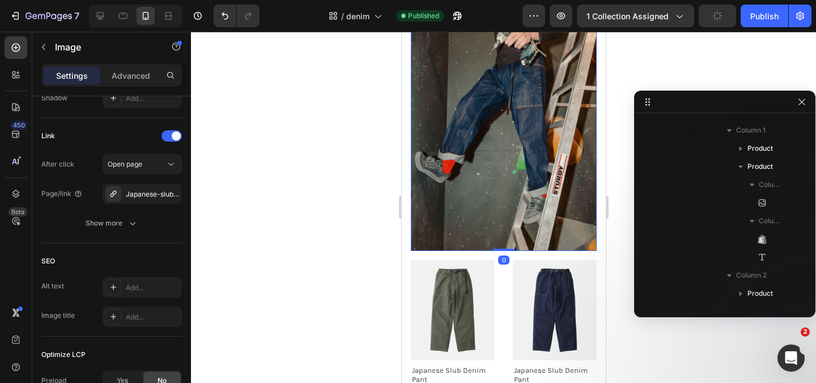
click at [498, 188] on img at bounding box center [503, 123] width 186 height 256
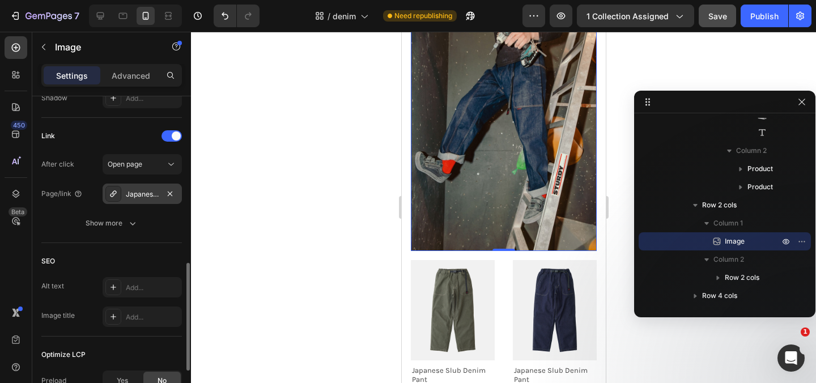
click at [135, 191] on div "Japanese-slub-denim-pant" at bounding box center [142, 194] width 33 height 10
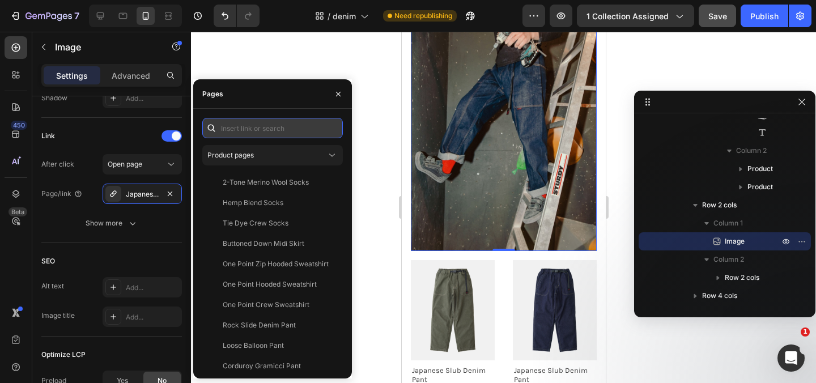
click at [242, 130] on input "text" at bounding box center [272, 128] width 141 height 20
type input "denim"
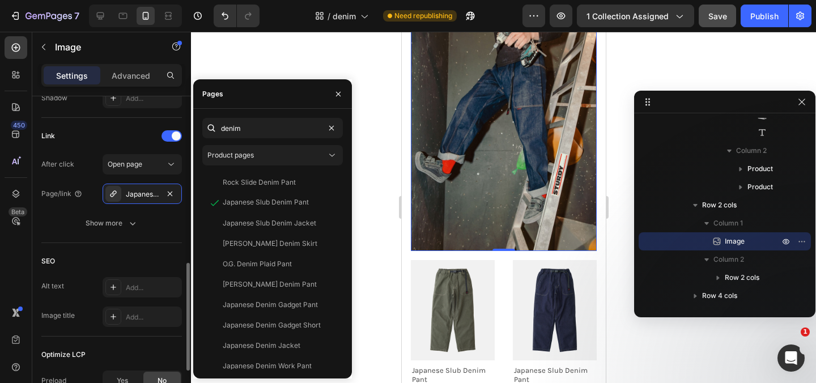
click at [71, 153] on div "Link After click Open page Page/link Japanese Slub Denim Pant Show more" at bounding box center [111, 180] width 141 height 107
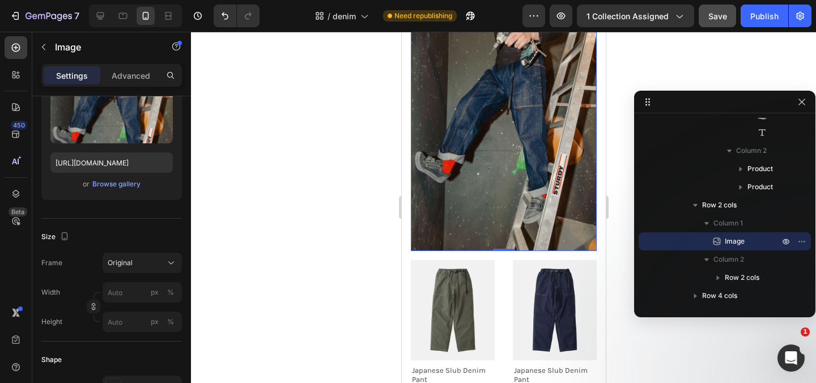
scroll to position [0, 0]
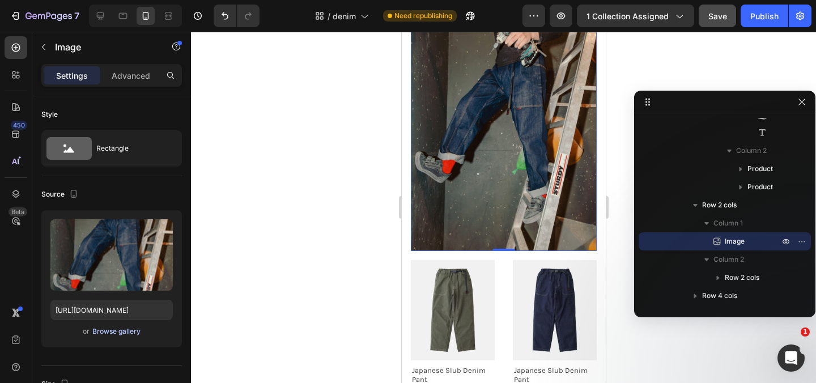
click at [118, 332] on div "Browse gallery" at bounding box center [116, 332] width 48 height 10
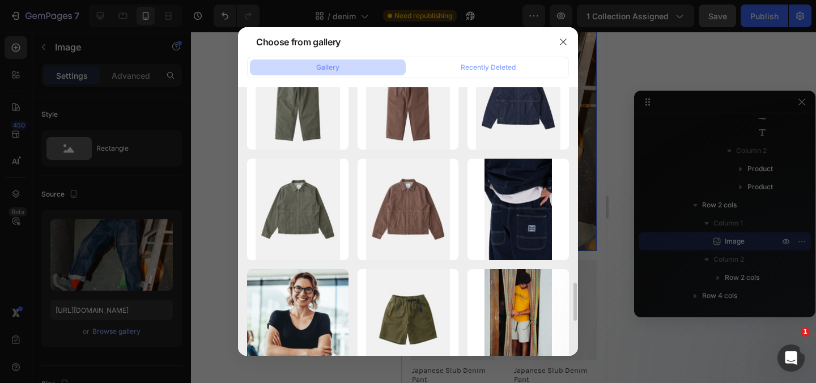
scroll to position [1373, 0]
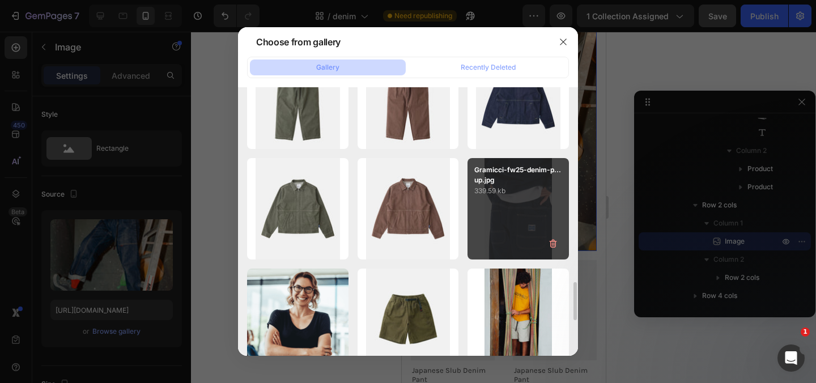
click at [516, 199] on div "Gramicci-fw25-denim-p...up.jpg 339.59 kb" at bounding box center [518, 208] width 101 height 101
type input "[URL][DOMAIN_NAME]"
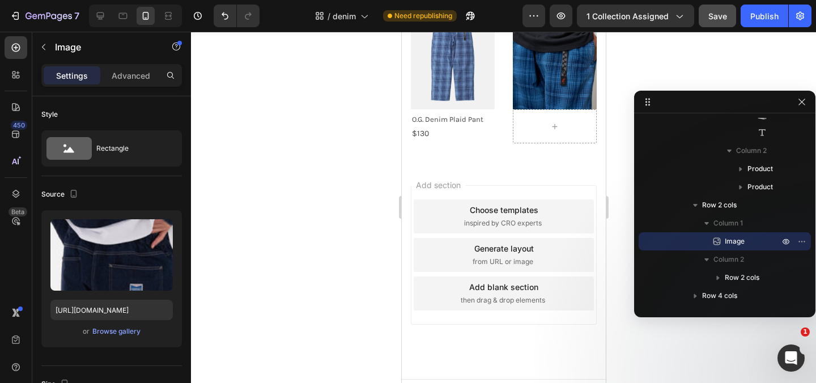
scroll to position [1457, 0]
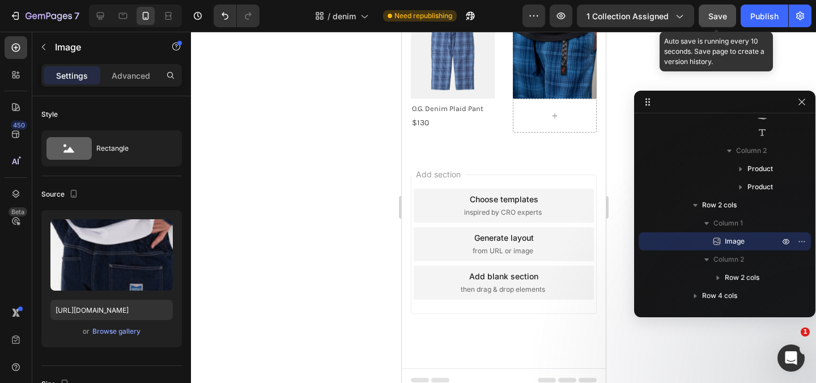
click at [714, 15] on span "Save" at bounding box center [718, 16] width 19 height 10
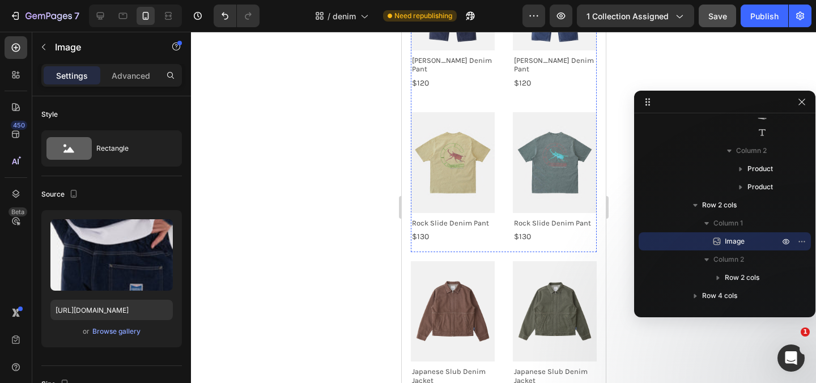
scroll to position [447, 0]
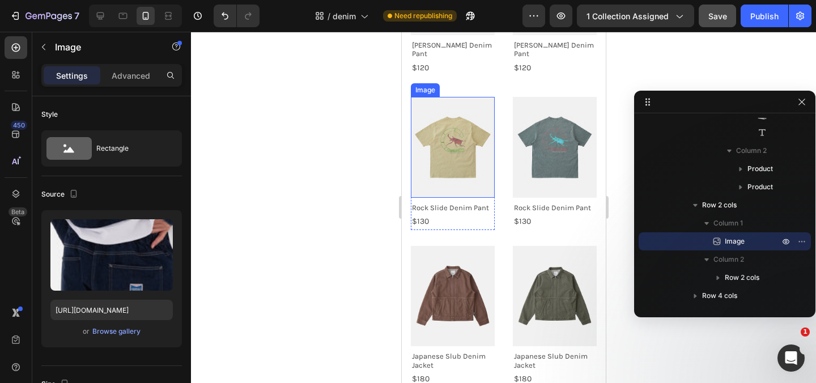
click at [452, 148] on img at bounding box center [452, 147] width 84 height 101
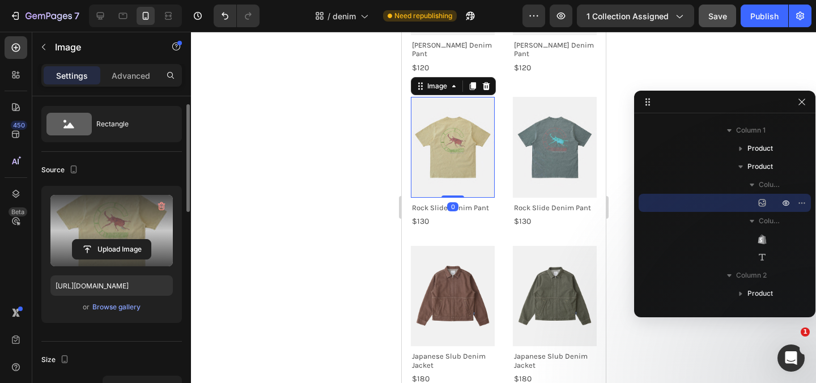
scroll to position [26, 0]
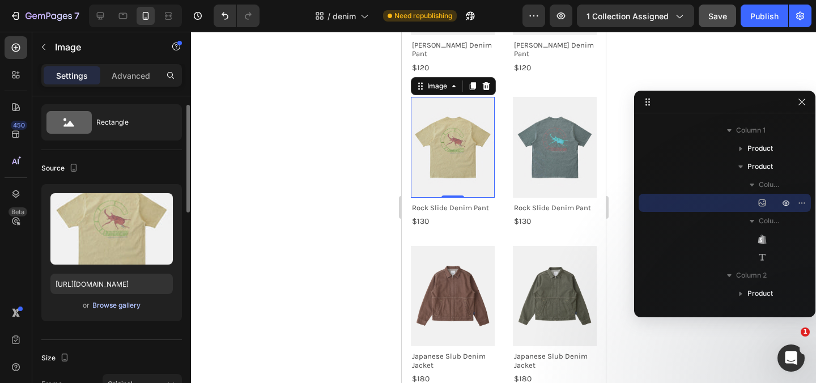
click at [117, 307] on div "Browse gallery" at bounding box center [116, 305] width 48 height 10
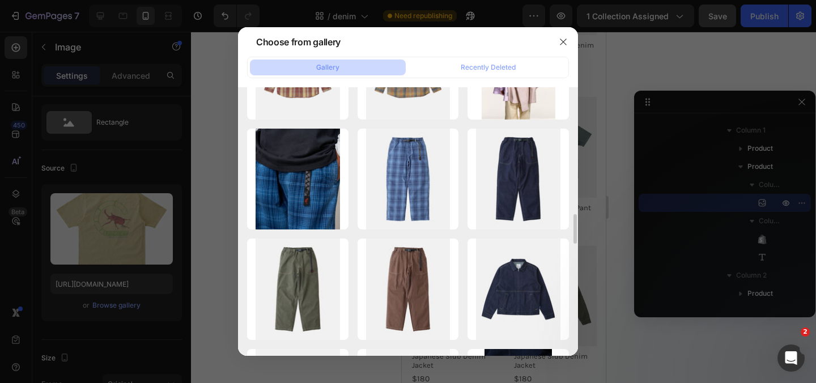
scroll to position [1180, 0]
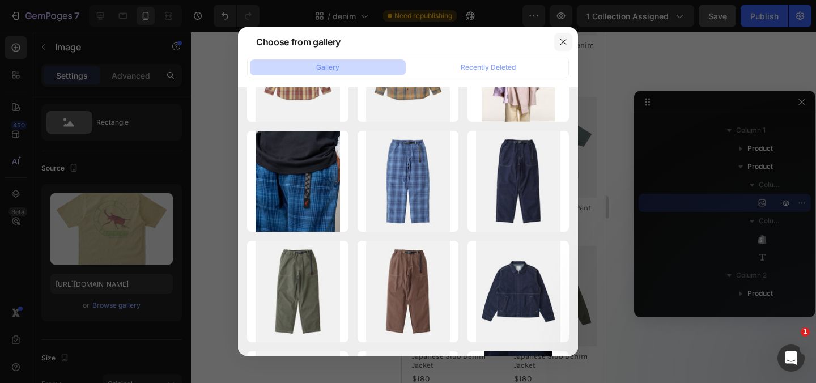
click at [565, 43] on icon "button" at bounding box center [563, 42] width 6 height 6
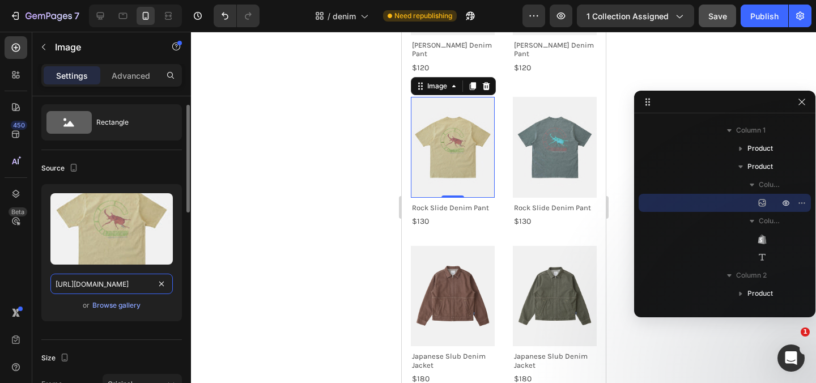
click at [112, 285] on input "[URL][DOMAIN_NAME]" at bounding box center [111, 284] width 122 height 20
paste input "[DOMAIN_NAME][URL]"
type input "[URL][DOMAIN_NAME]"
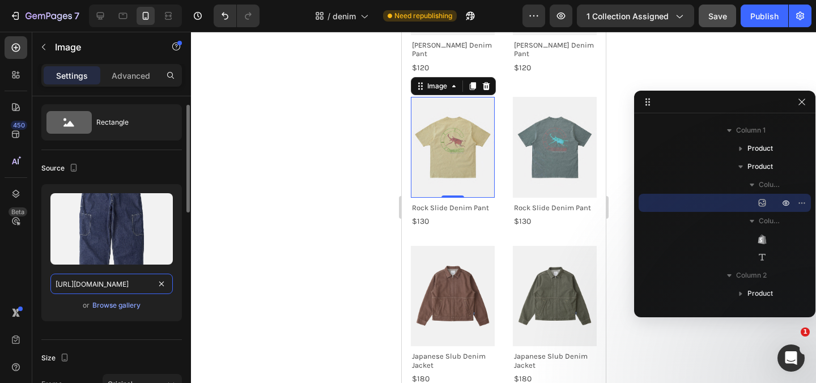
scroll to position [0, 424]
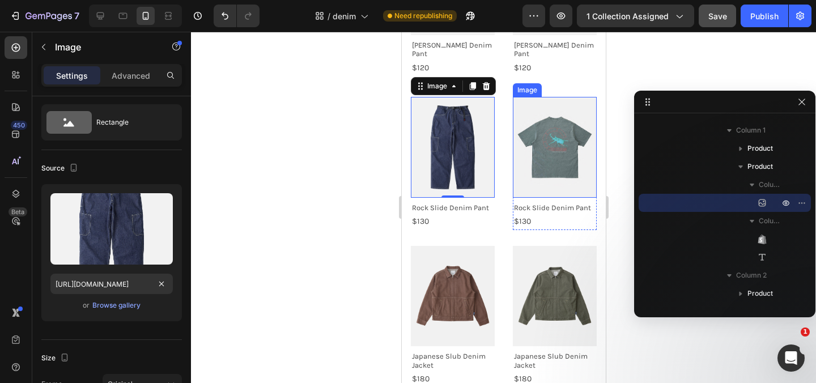
click at [562, 130] on img at bounding box center [554, 147] width 84 height 101
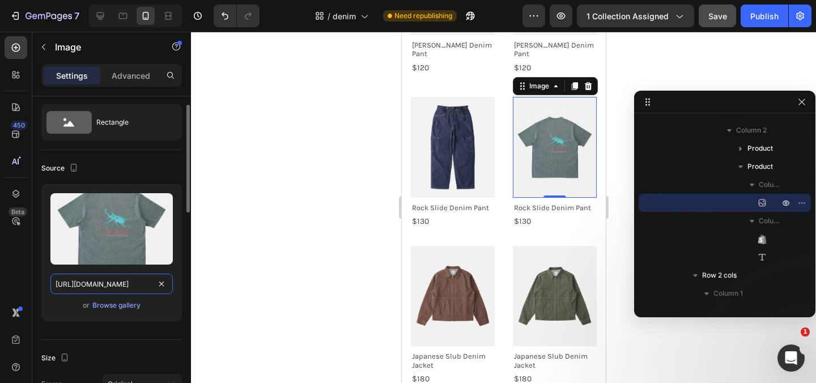
click at [111, 280] on input "[URL][DOMAIN_NAME]" at bounding box center [111, 284] width 122 height 20
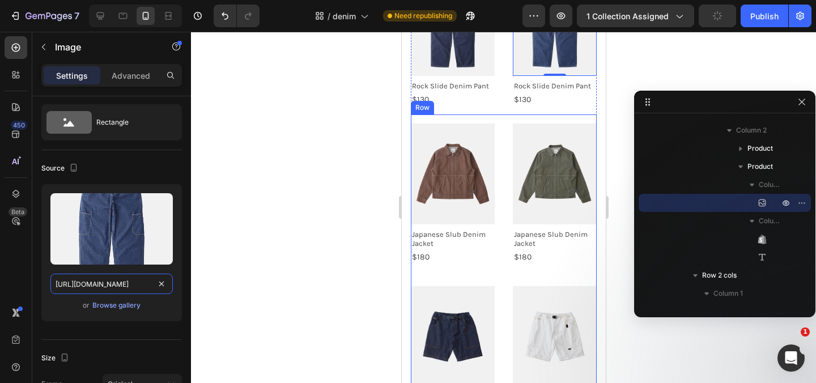
scroll to position [582, 0]
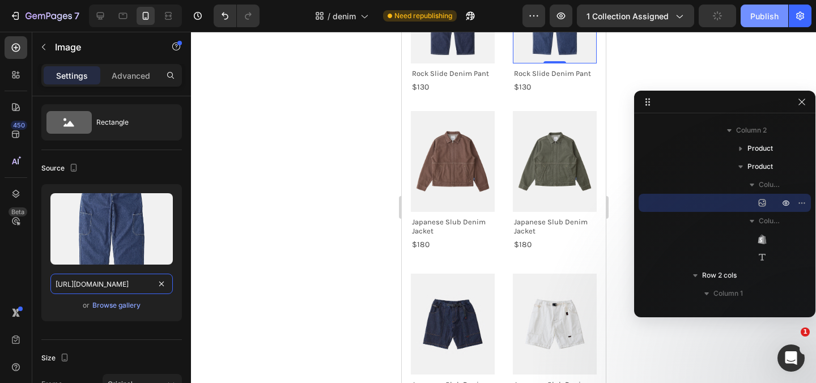
type input "[URL][DOMAIN_NAME]"
click at [758, 17] on div "Publish" at bounding box center [765, 16] width 28 height 12
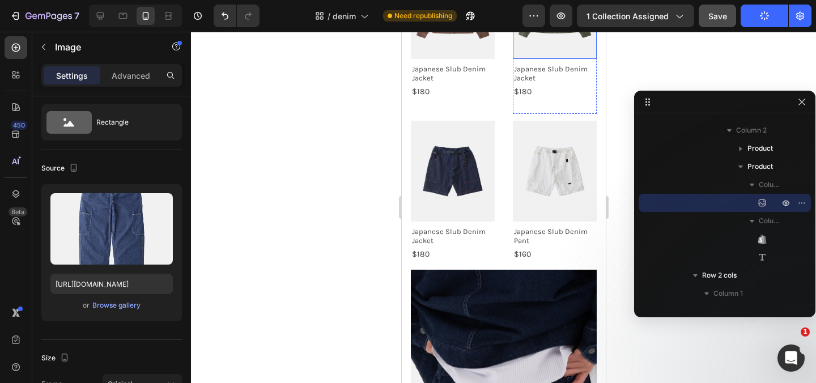
scroll to position [742, 0]
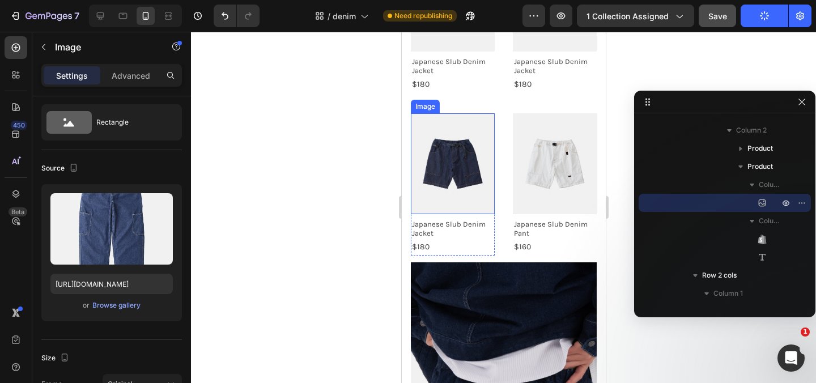
click at [455, 131] on img at bounding box center [452, 163] width 84 height 101
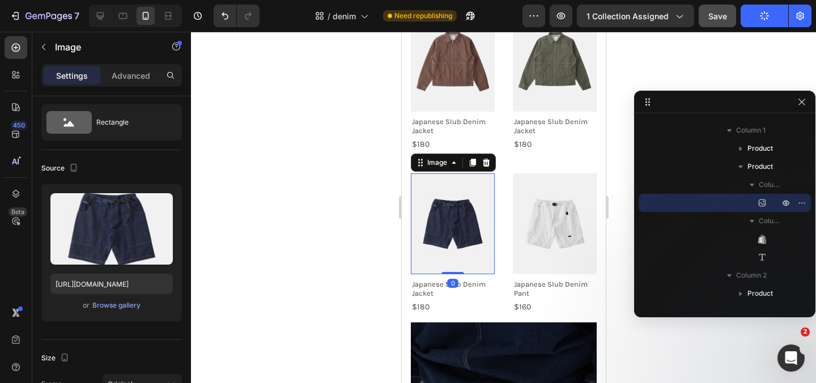
scroll to position [679, 0]
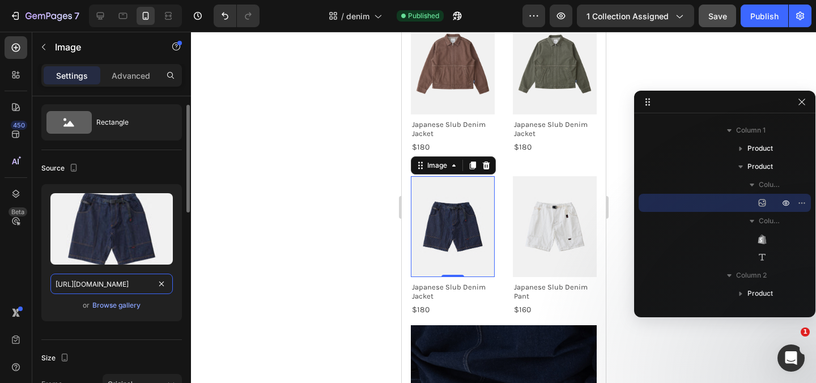
click at [117, 288] on input "[URL][DOMAIN_NAME]" at bounding box center [111, 284] width 122 height 20
type input "[URL][DOMAIN_NAME]"
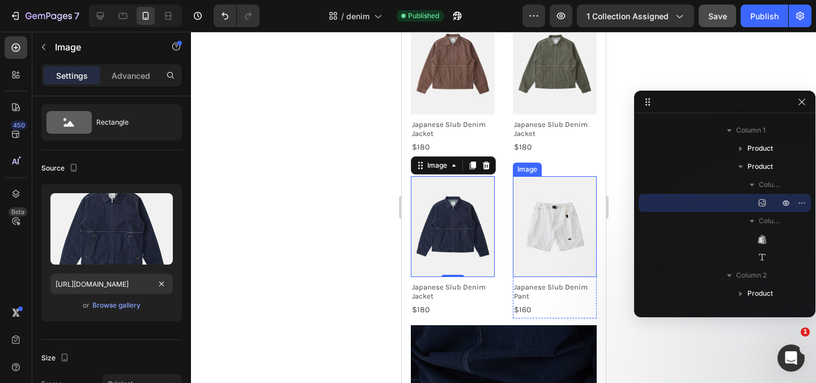
click at [574, 223] on img at bounding box center [554, 226] width 84 height 101
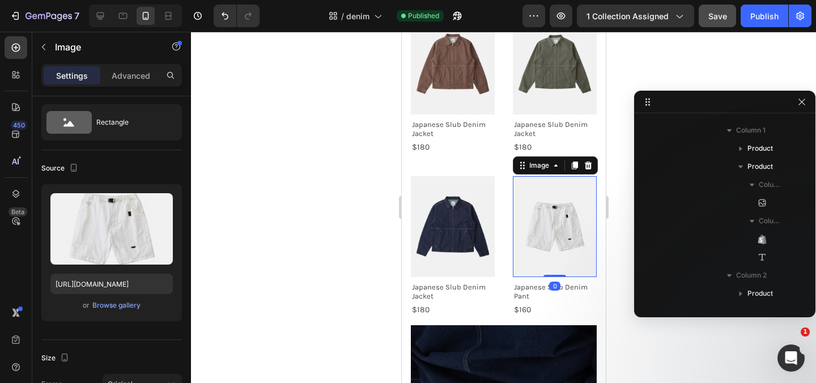
scroll to position [684, 0]
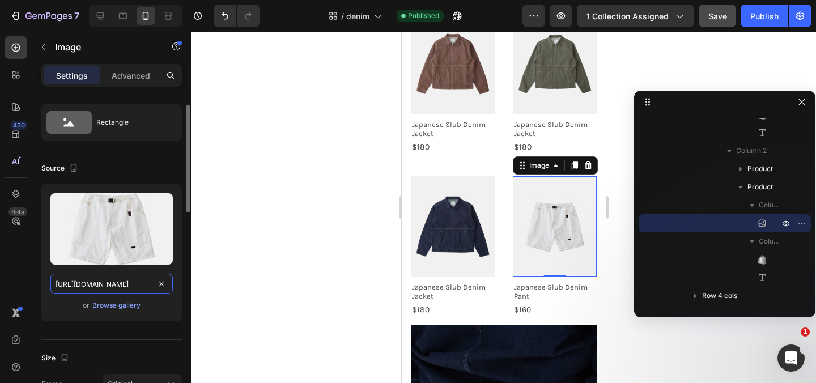
click at [99, 284] on input "[URL][DOMAIN_NAME]" at bounding box center [111, 284] width 122 height 20
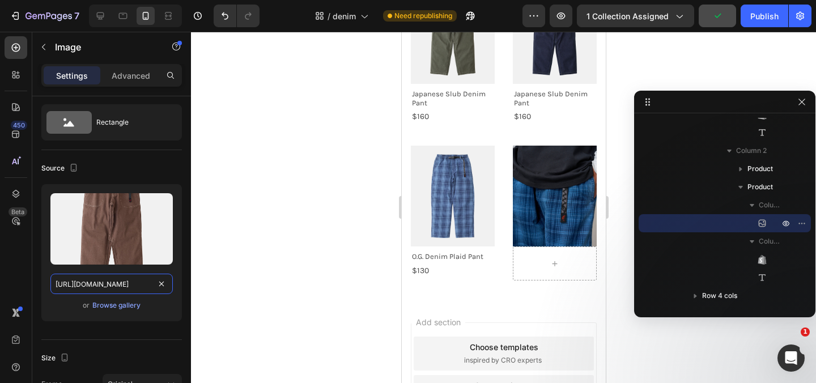
scroll to position [1310, 0]
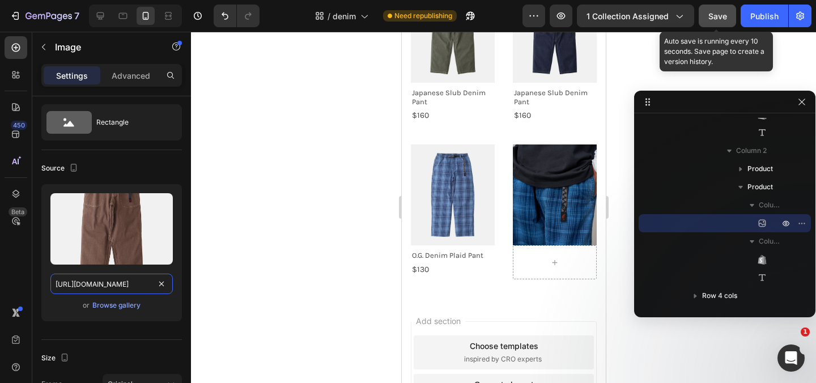
type input "[URL][DOMAIN_NAME]"
click at [715, 17] on span "Save" at bounding box center [718, 16] width 19 height 10
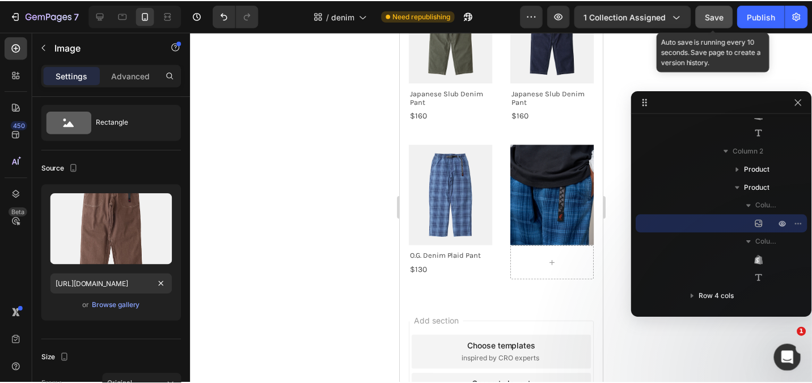
scroll to position [0, 0]
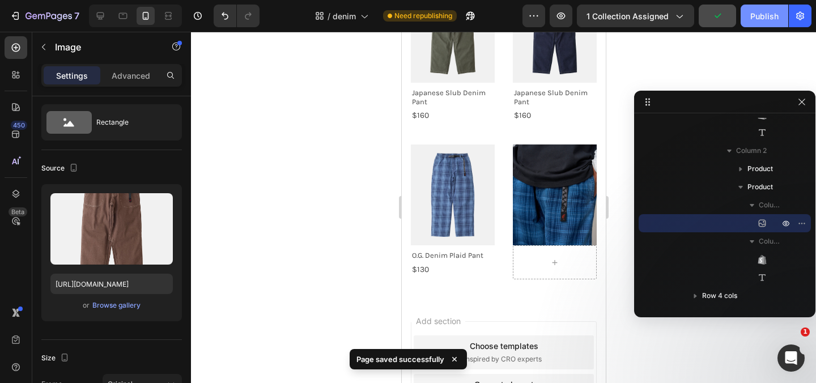
click at [760, 16] on div "Publish" at bounding box center [765, 16] width 28 height 12
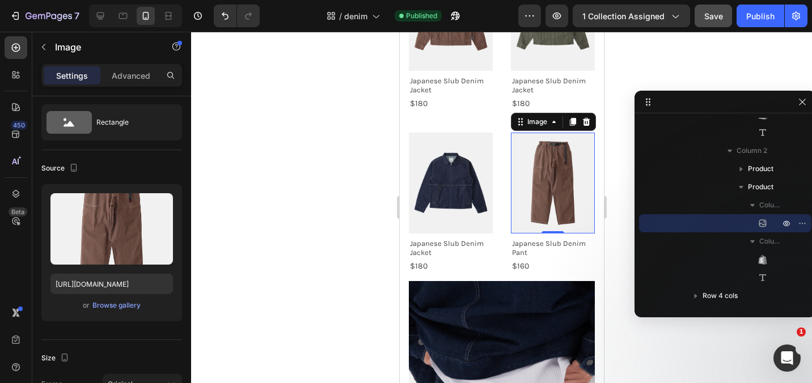
scroll to position [724, 0]
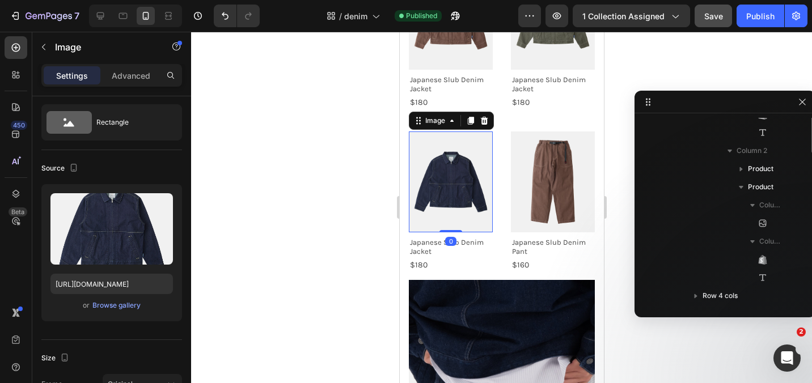
click at [443, 179] on img at bounding box center [450, 182] width 84 height 101
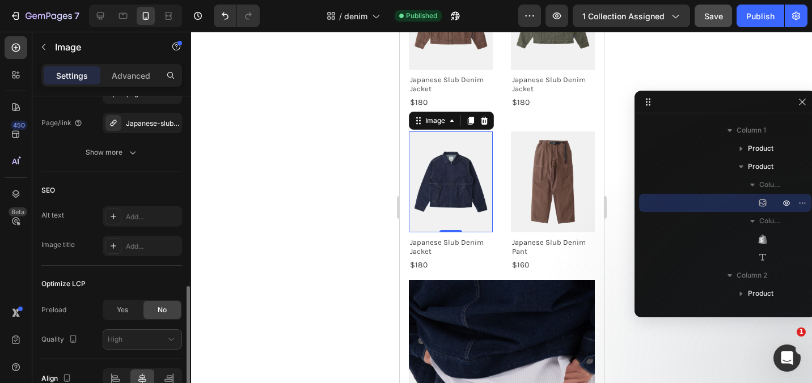
scroll to position [551, 0]
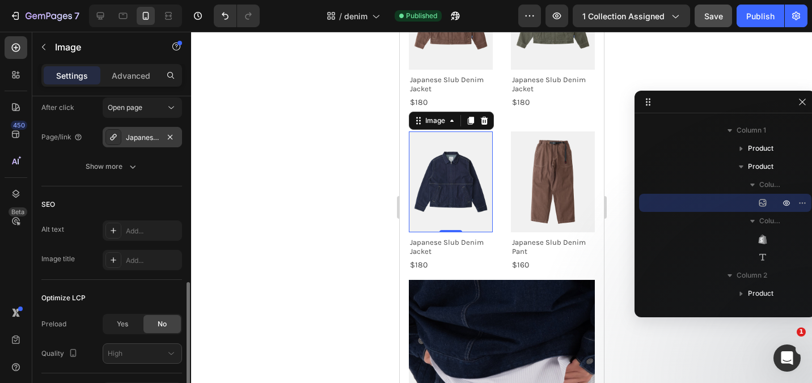
click at [148, 138] on div "Japanese-slub-denim-pant" at bounding box center [142, 138] width 33 height 10
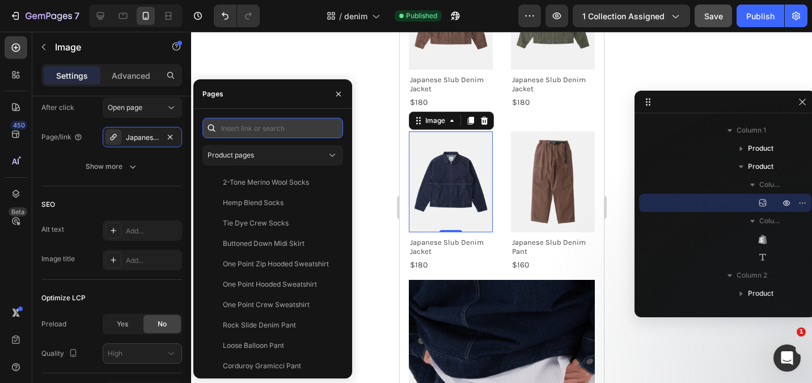
click at [237, 129] on input "text" at bounding box center [272, 128] width 141 height 20
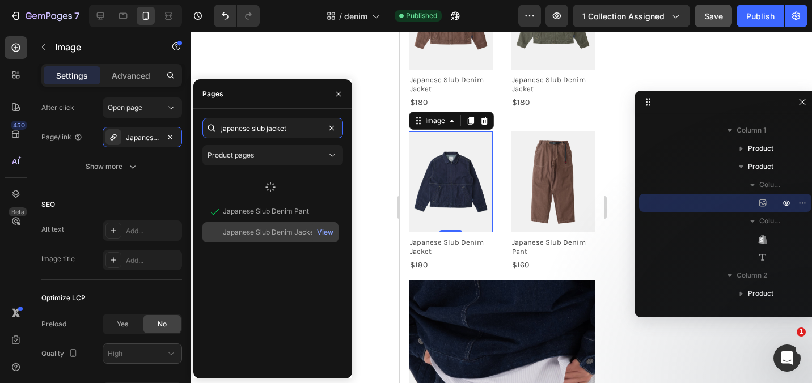
type input "japanese slub jacket"
click at [248, 235] on div "Japanese Slub Denim Jacket" at bounding box center [270, 232] width 94 height 10
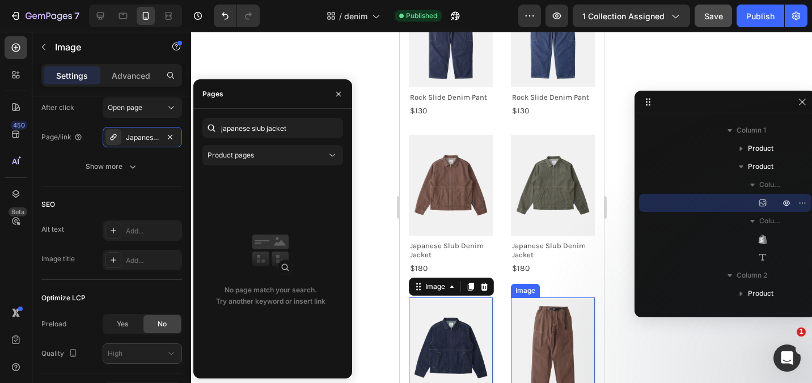
scroll to position [402, 0]
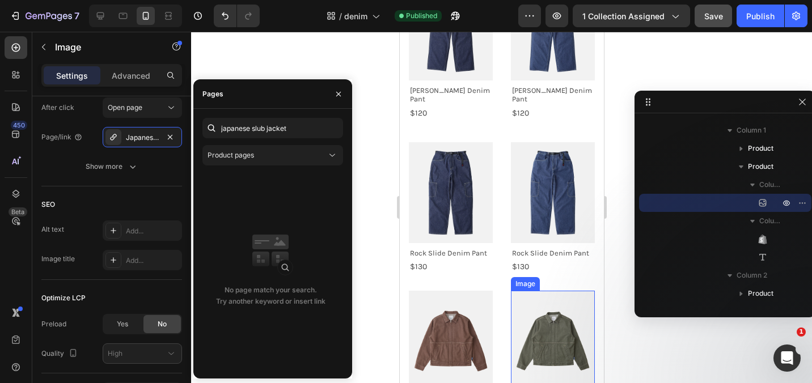
click at [542, 323] on img at bounding box center [552, 341] width 84 height 101
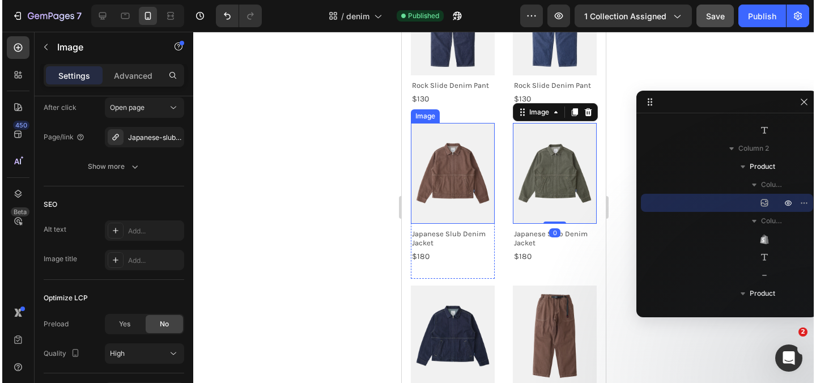
scroll to position [575, 0]
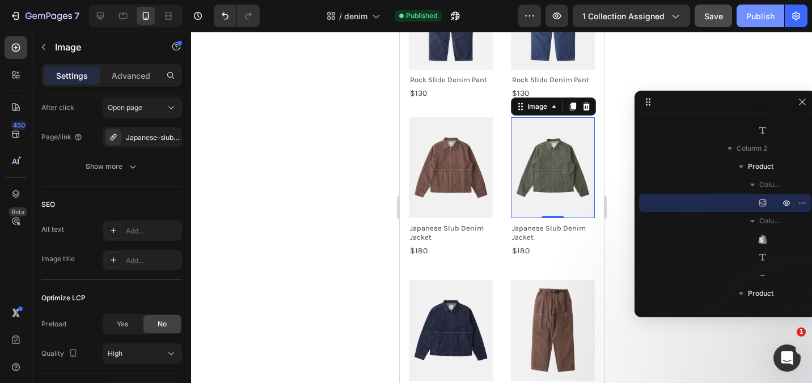
click at [759, 15] on div "Publish" at bounding box center [760, 16] width 28 height 12
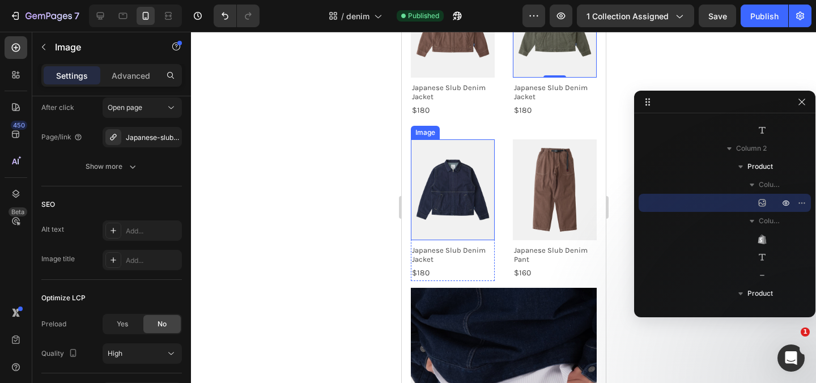
scroll to position [719, 0]
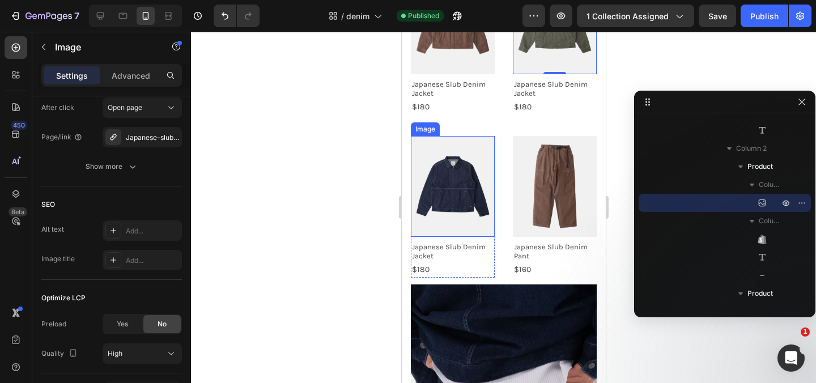
click at [460, 188] on img at bounding box center [452, 186] width 84 height 101
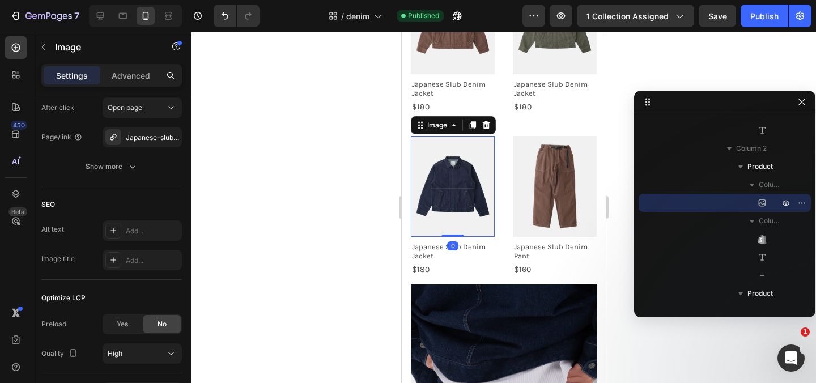
scroll to position [559, 0]
click at [756, 18] on div "Publish" at bounding box center [765, 16] width 28 height 12
